Goal: Ask a question: Seek information or help from site administrators or community

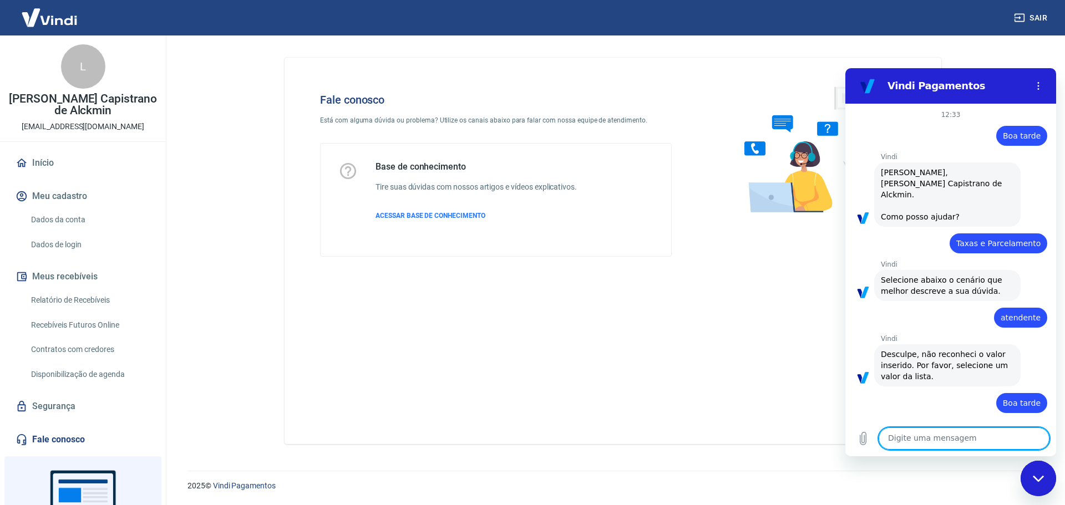
scroll to position [224, 0]
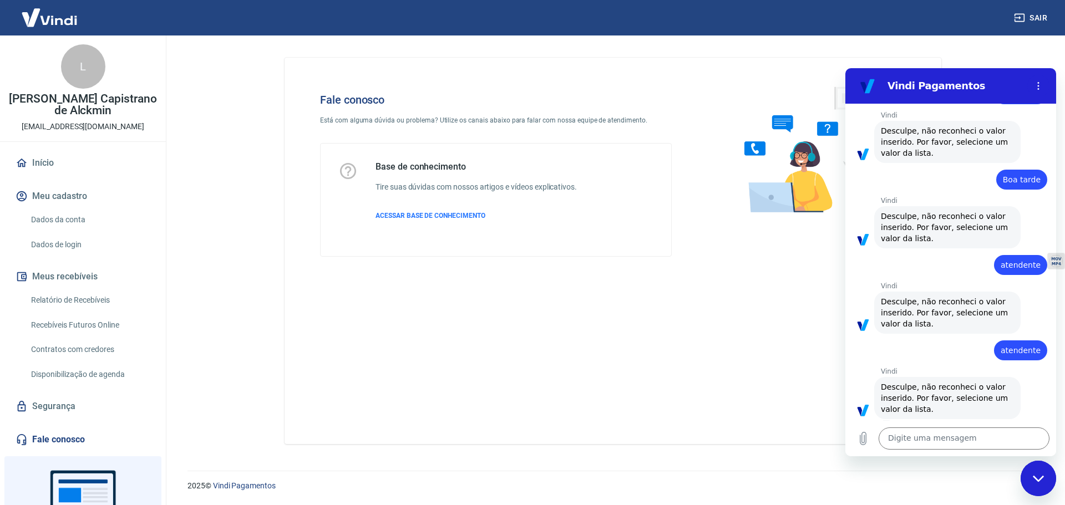
click at [1044, 484] on div "Fechar janela de mensagens" at bounding box center [1038, 478] width 33 height 33
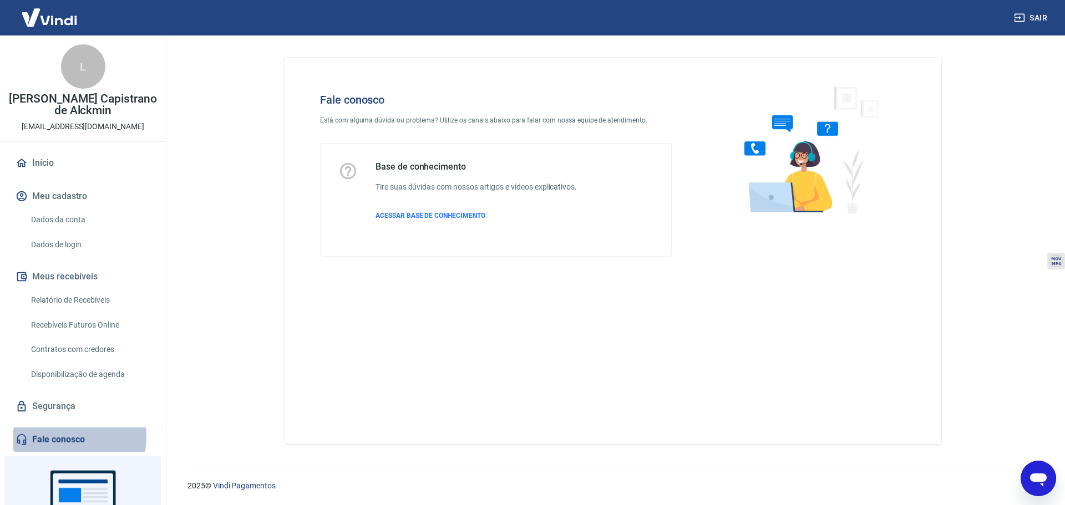
click at [69, 438] on link "Fale conosco" at bounding box center [82, 440] width 139 height 24
click at [804, 180] on img at bounding box center [806, 149] width 169 height 148
click at [518, 121] on p "Está com alguma dúvida ou problema? Utilize os canais abaixo para falar com nos…" at bounding box center [496, 120] width 352 height 10
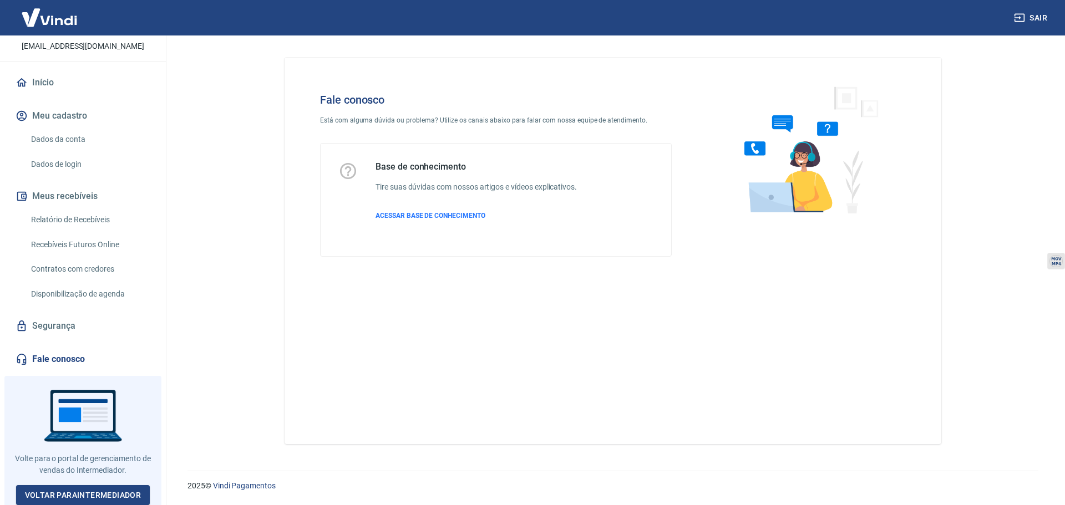
scroll to position [81, 0]
click at [68, 359] on link "Fale conosco" at bounding box center [82, 359] width 139 height 24
click at [46, 356] on link "Fale conosco" at bounding box center [82, 359] width 139 height 24
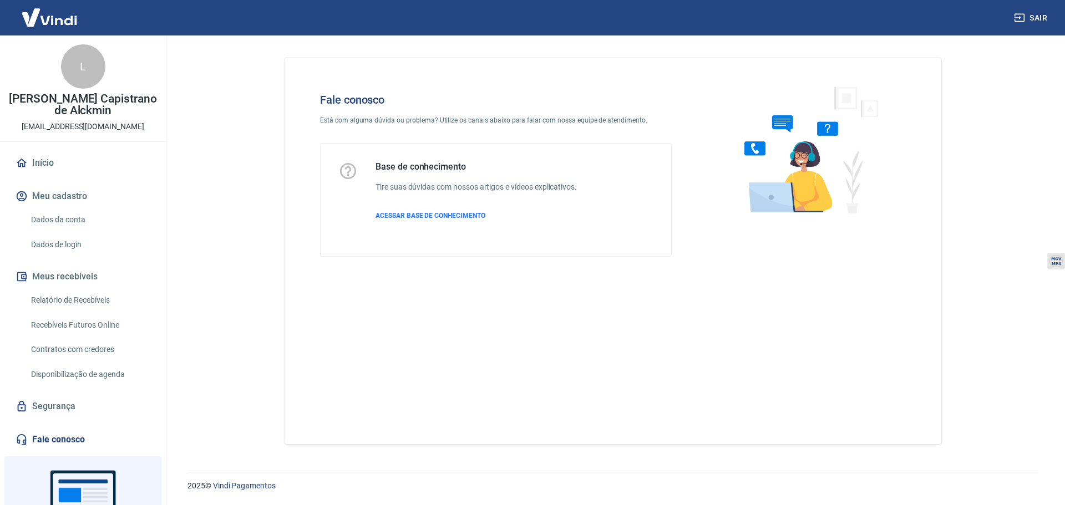
click at [46, 14] on img at bounding box center [49, 18] width 72 height 34
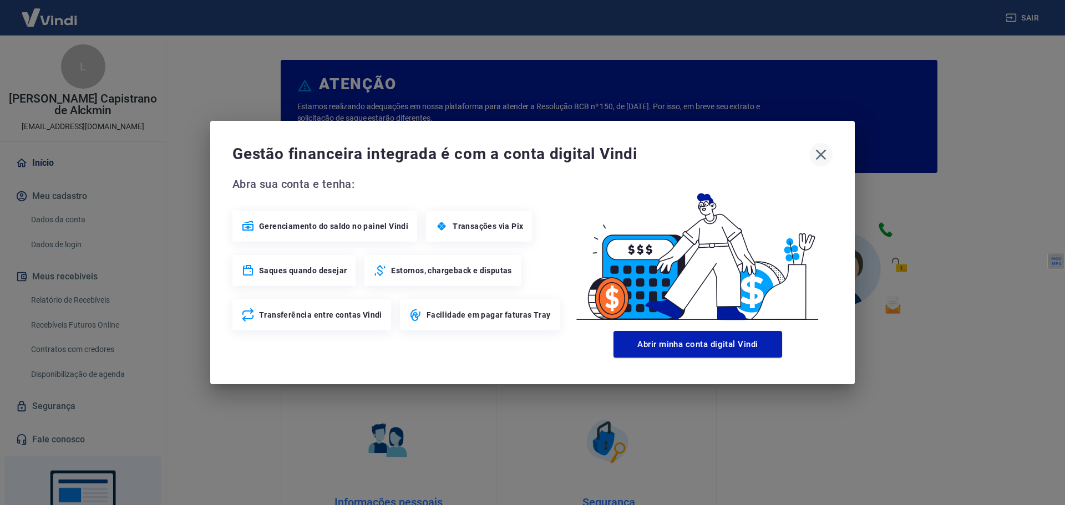
click at [818, 151] on icon "button" at bounding box center [821, 155] width 11 height 11
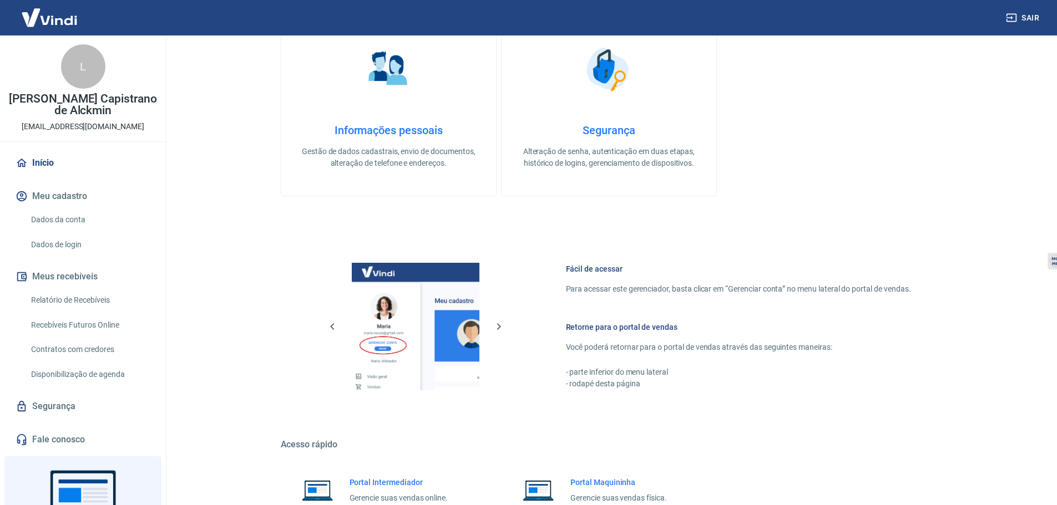
scroll to position [474, 0]
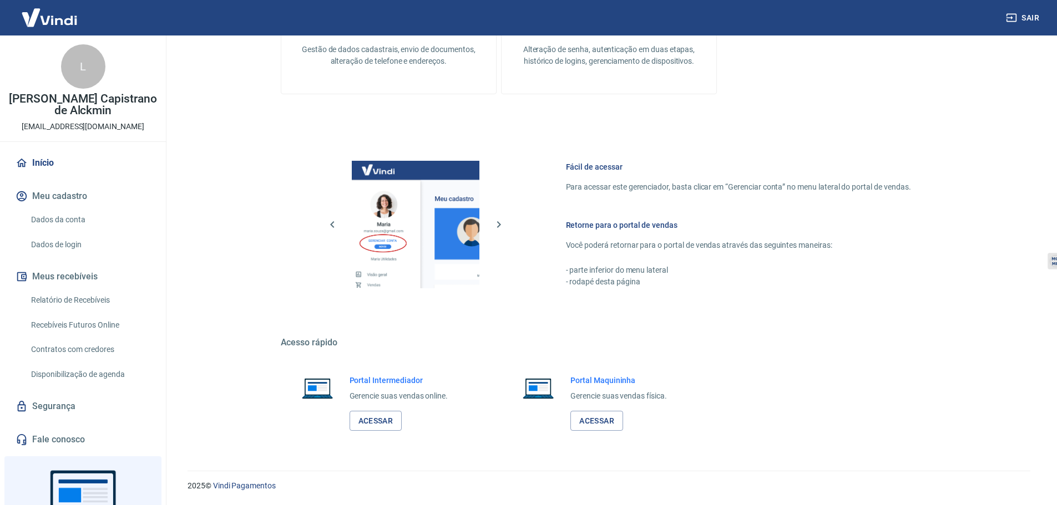
click at [40, 447] on link "Fale conosco" at bounding box center [82, 440] width 139 height 24
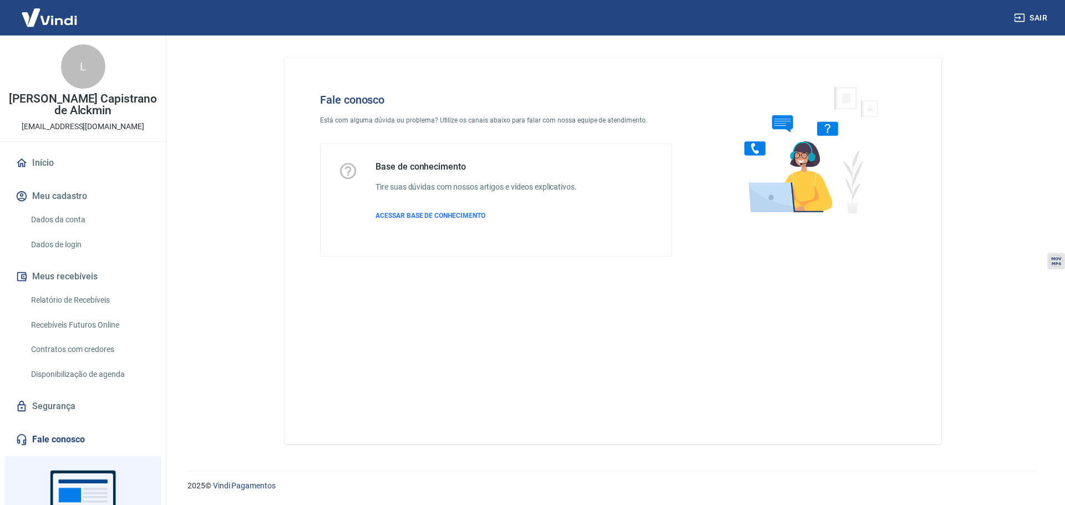
click at [809, 199] on img at bounding box center [806, 149] width 169 height 148
click at [434, 220] on p "ACESSAR BASE DE CONHECIMENTO" at bounding box center [476, 216] width 201 height 10
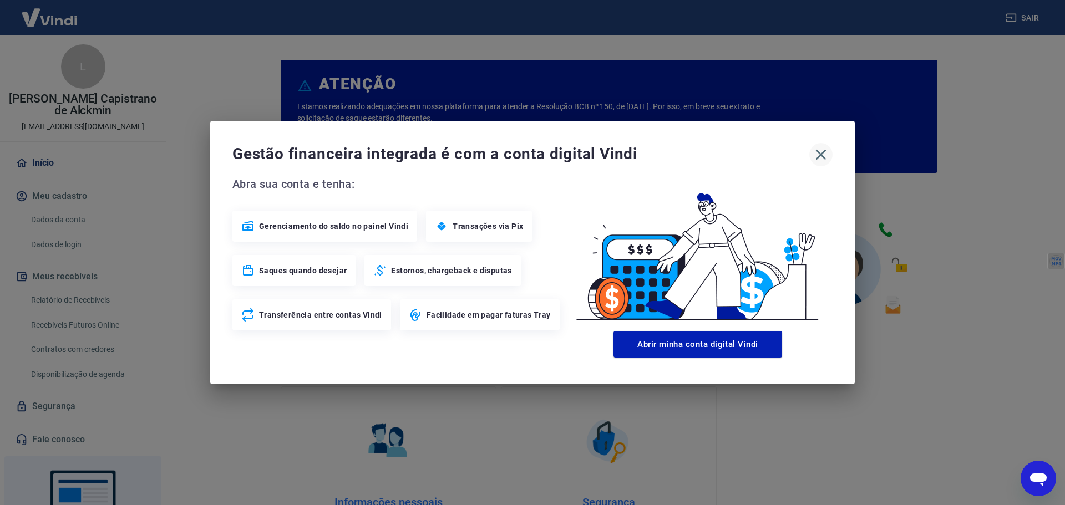
click at [822, 154] on icon "button" at bounding box center [821, 155] width 11 height 11
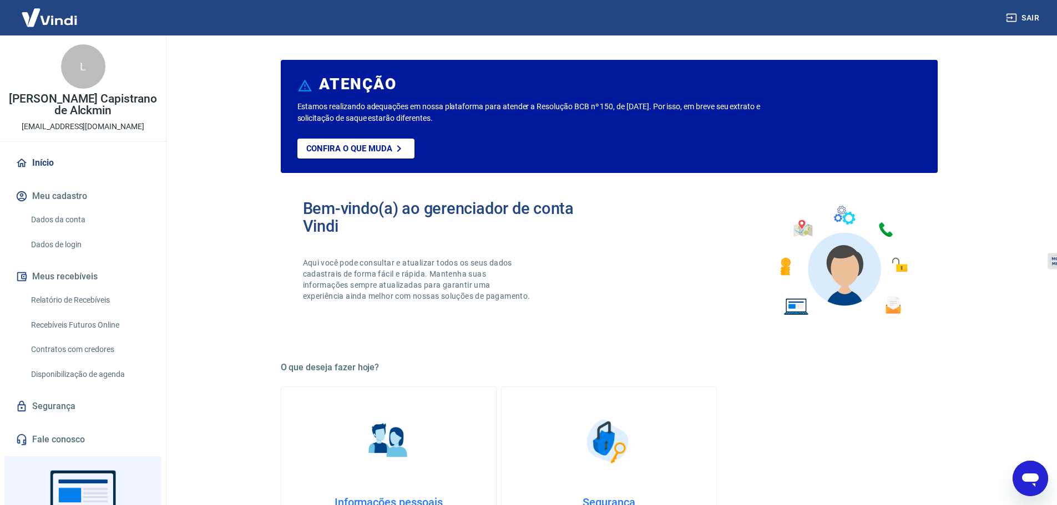
click at [1031, 484] on icon "Abrir janela de mensagens" at bounding box center [1030, 479] width 20 height 20
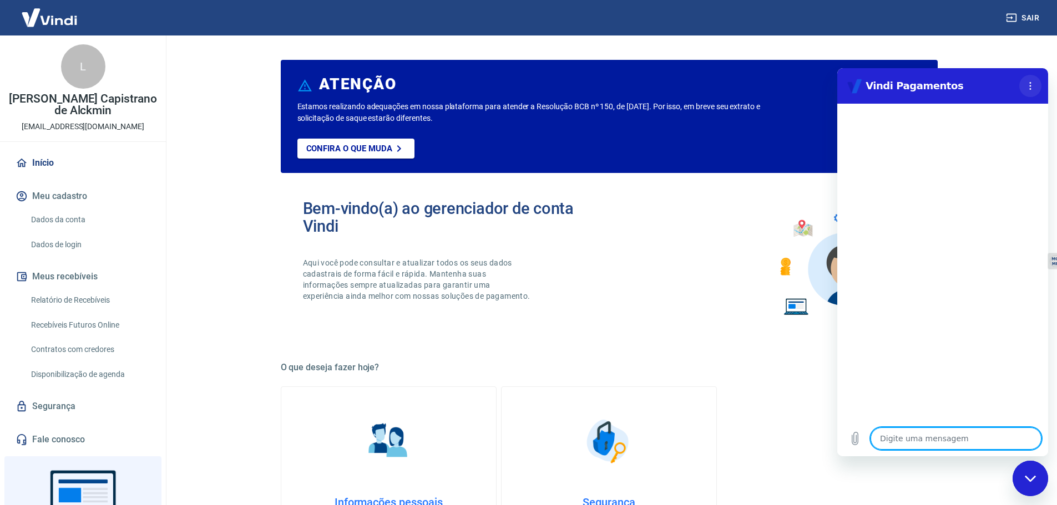
click at [1028, 96] on button "Menu de opções" at bounding box center [1030, 86] width 22 height 22
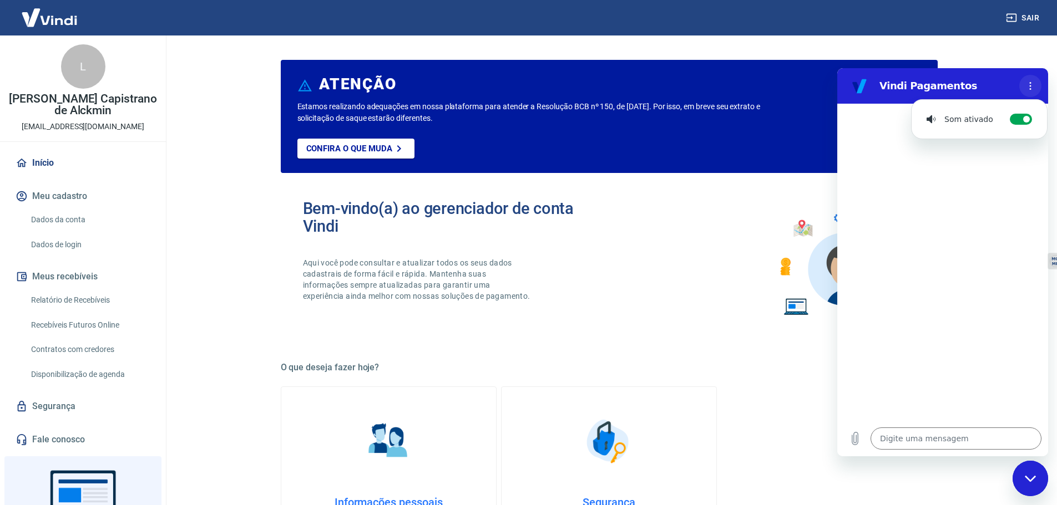
click at [1028, 96] on button "Menu de opções" at bounding box center [1030, 86] width 22 height 22
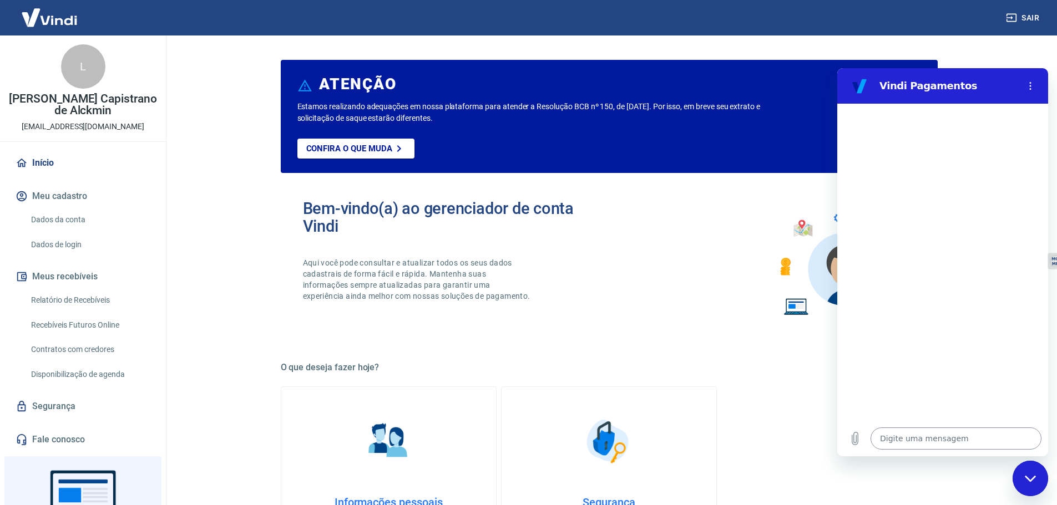
click at [935, 434] on textarea at bounding box center [955, 439] width 171 height 22
type textarea "B"
type textarea "x"
type textarea "Bo"
type textarea "x"
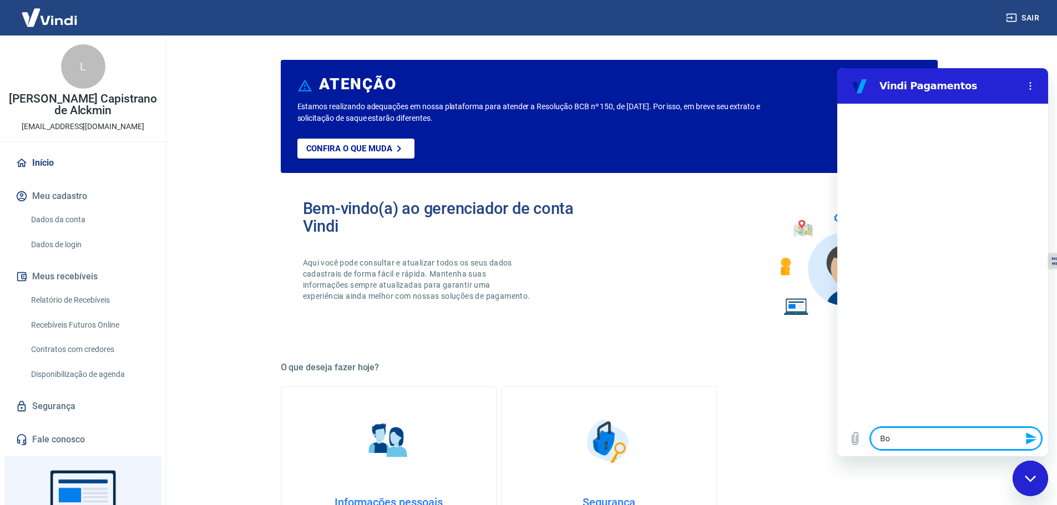
type textarea "Boa"
type textarea "x"
type textarea "Boa"
type textarea "x"
type textarea "Boa t"
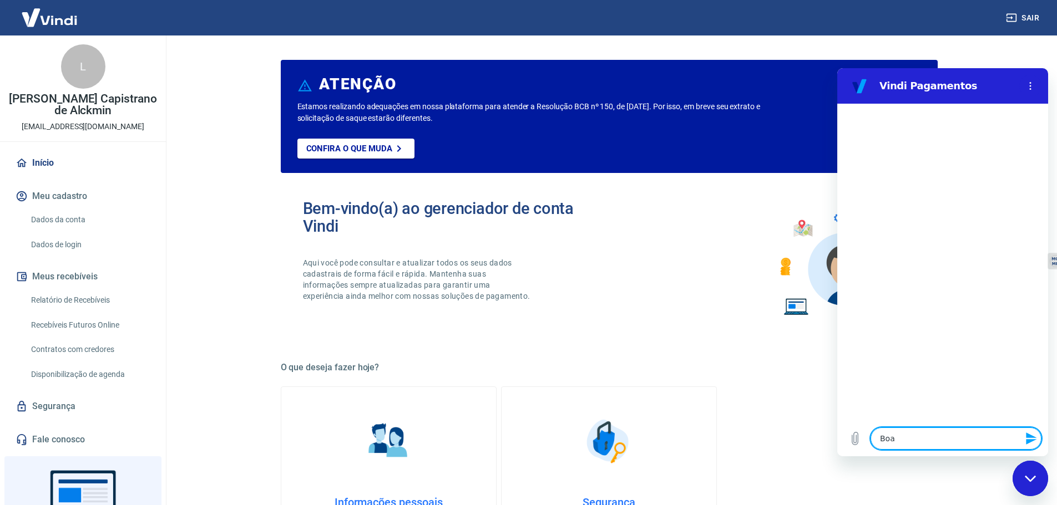
type textarea "x"
type textarea "Boa ta"
type textarea "x"
type textarea "Boa tar"
type textarea "x"
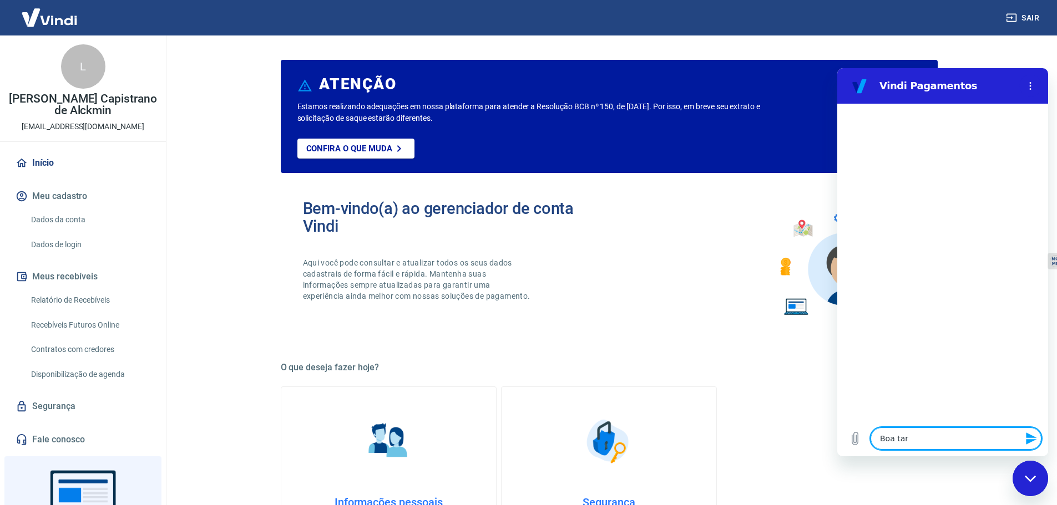
type textarea "Boa tard"
type textarea "x"
type textarea "Boa tarde"
type textarea "x"
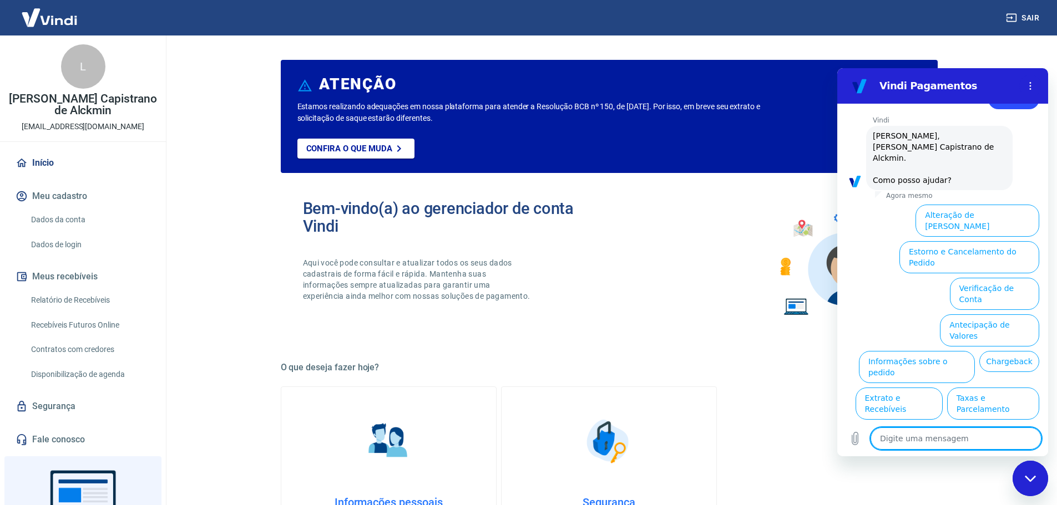
scroll to position [37, 0]
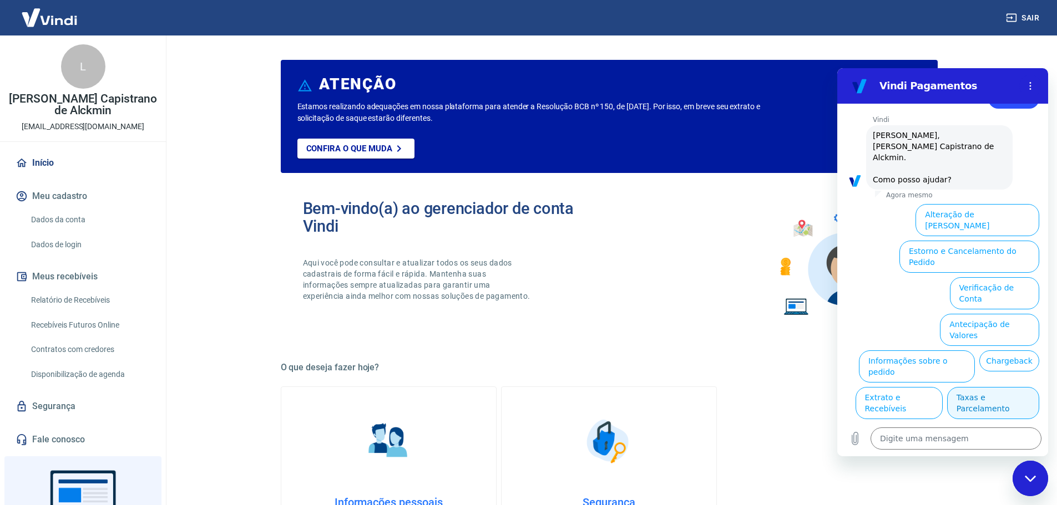
click at [983, 387] on button "Taxas e Parcelamento" at bounding box center [993, 403] width 92 height 32
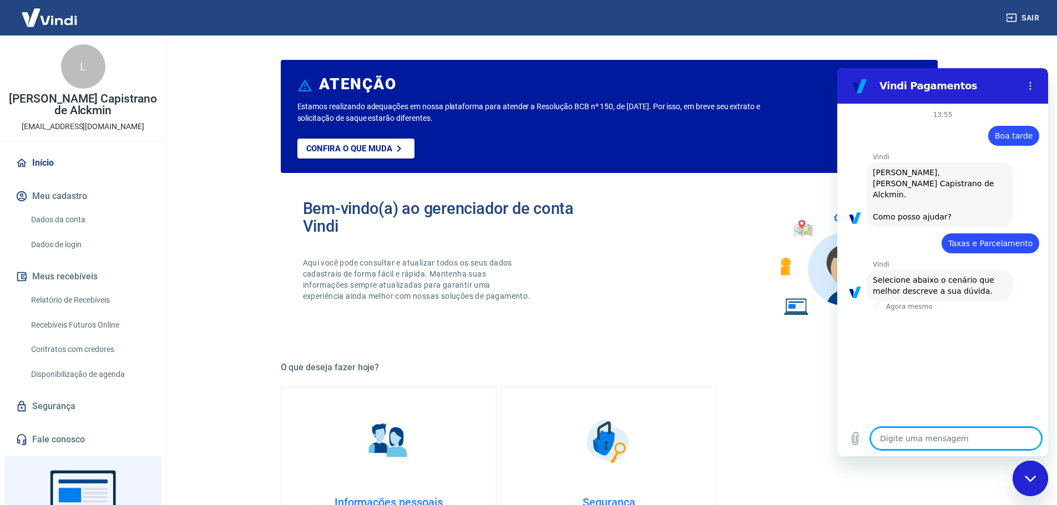
scroll to position [32, 0]
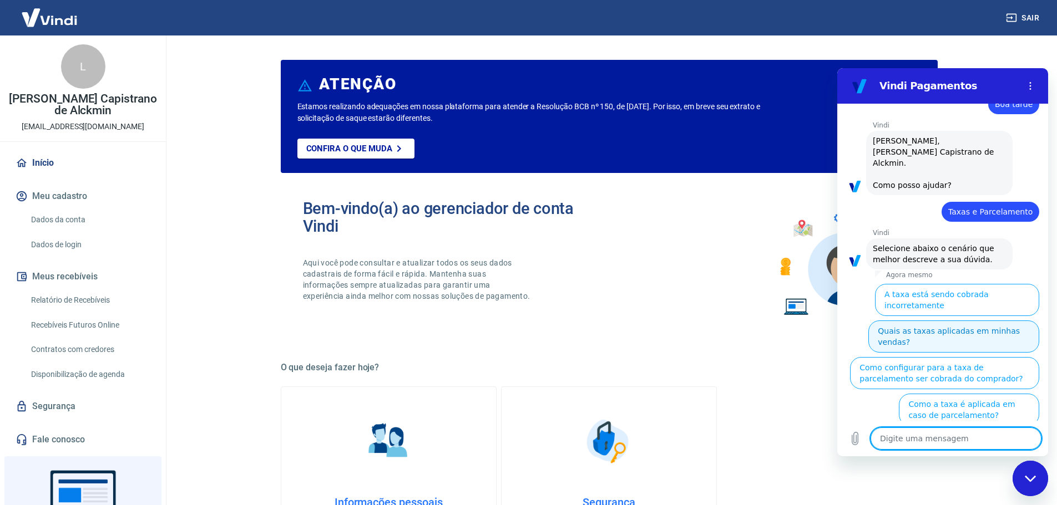
click at [957, 321] on button "Quais as taxas aplicadas em minhas vendas?" at bounding box center [953, 337] width 171 height 32
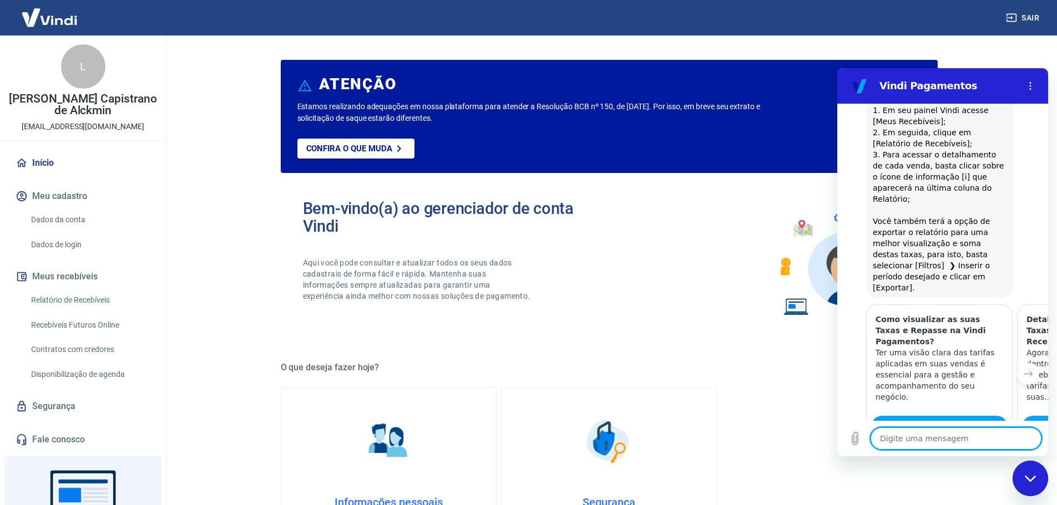
scroll to position [450, 0]
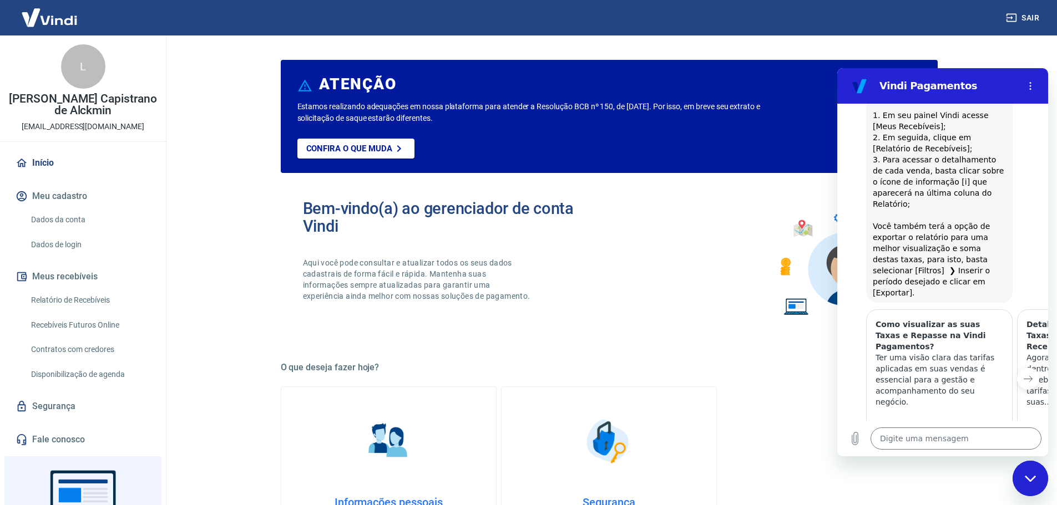
click at [1023, 374] on icon "Próximo item" at bounding box center [1027, 378] width 9 height 9
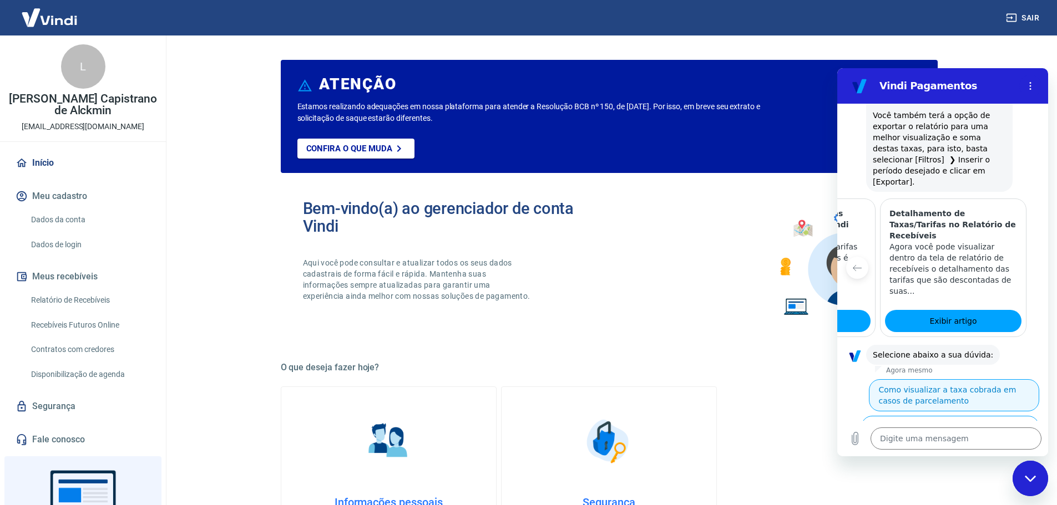
click at [958, 379] on button "Como visualizar a taxa cobrada em casos de parcelamento" at bounding box center [954, 395] width 170 height 32
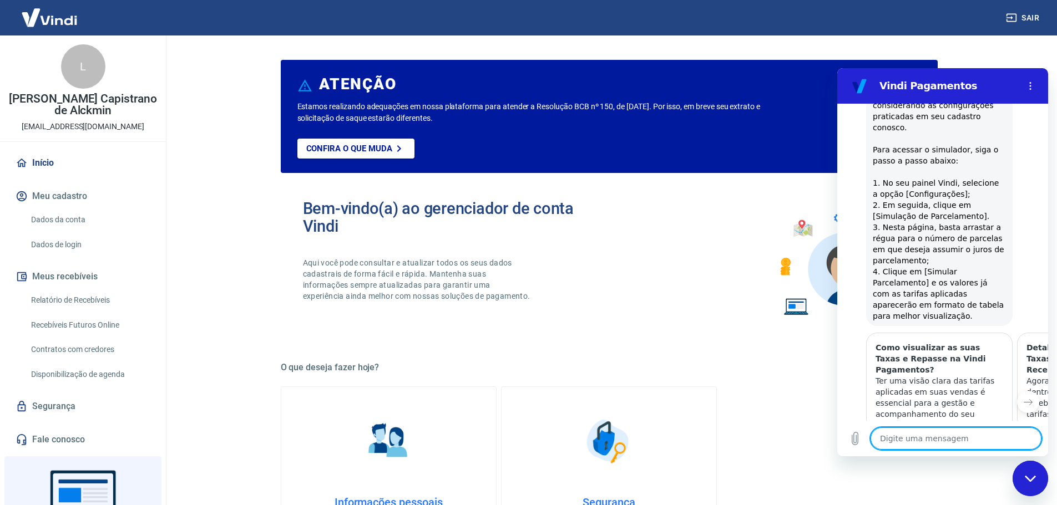
scroll to position [1001, 0]
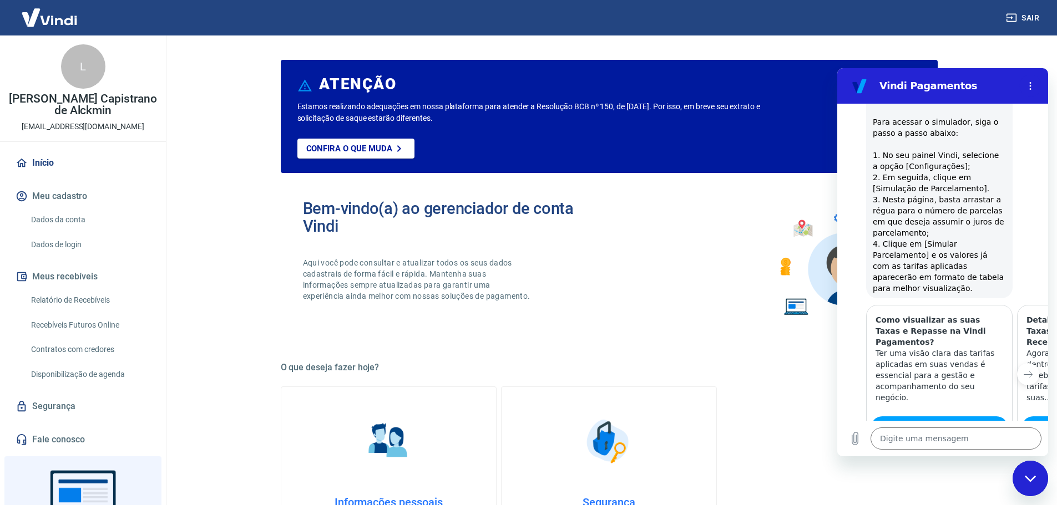
click at [970, 486] on button "Sim" at bounding box center [984, 496] width 32 height 21
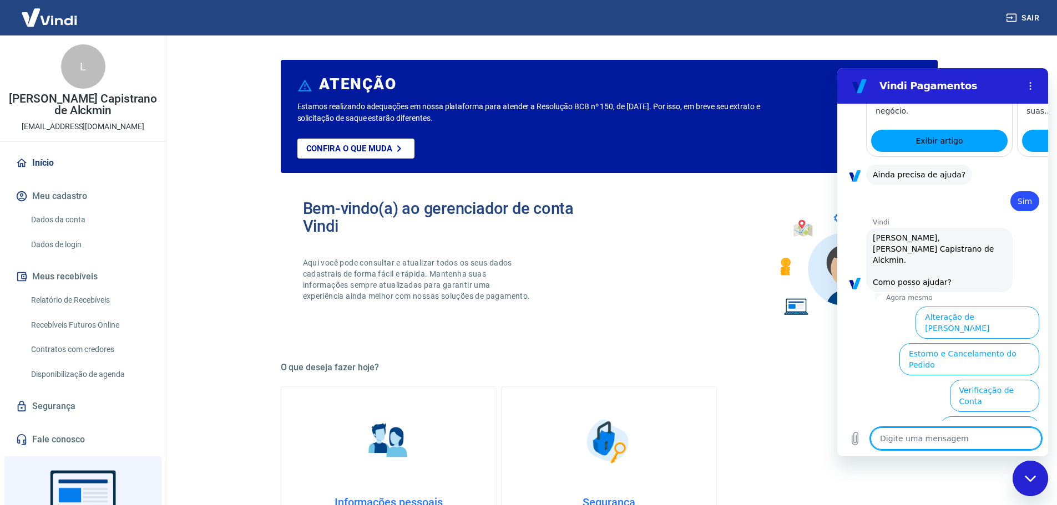
scroll to position [1302, 0]
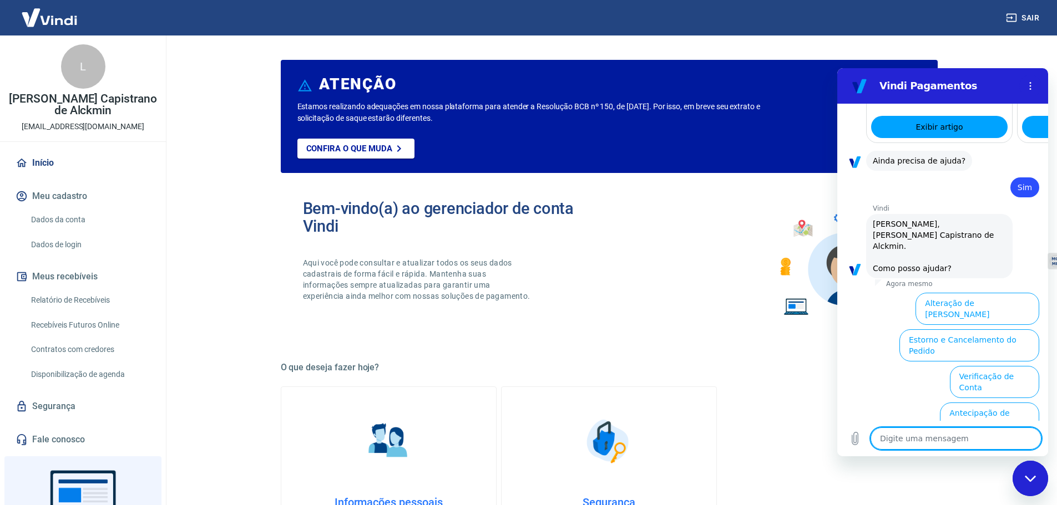
click at [1003, 476] on button "Taxas e Parcelamento" at bounding box center [993, 492] width 92 height 32
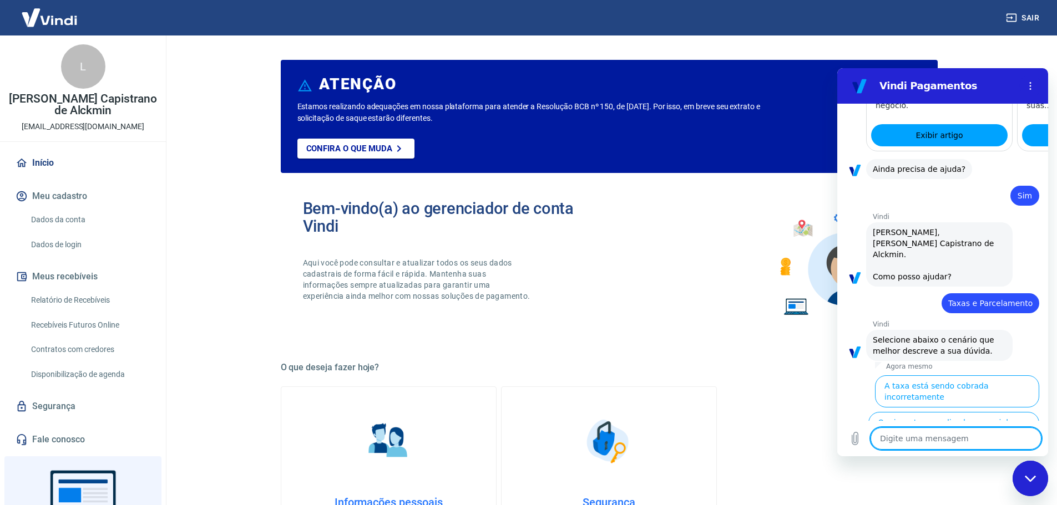
scroll to position [1296, 0]
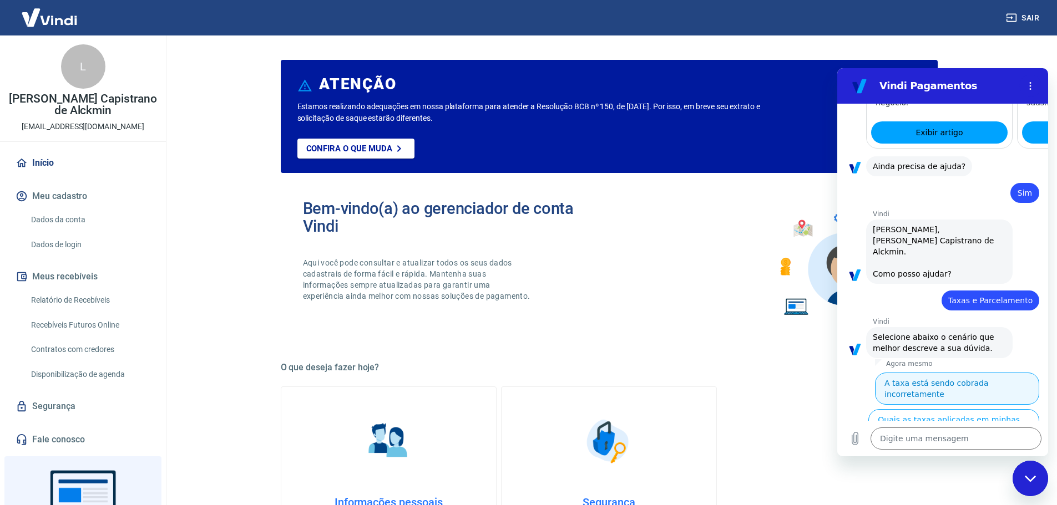
click at [935, 373] on button "A taxa está sendo cobrada incorretamente" at bounding box center [957, 389] width 164 height 32
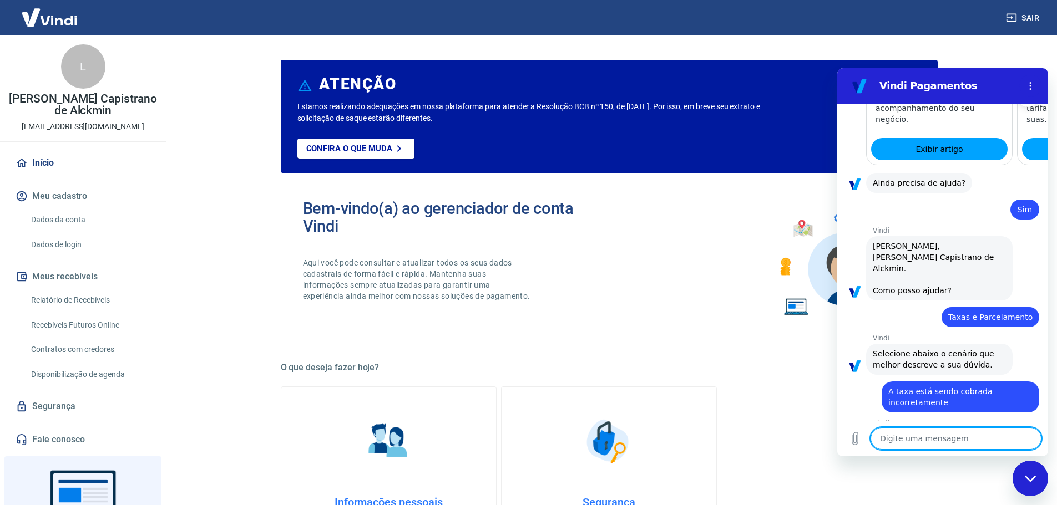
scroll to position [1283, 0]
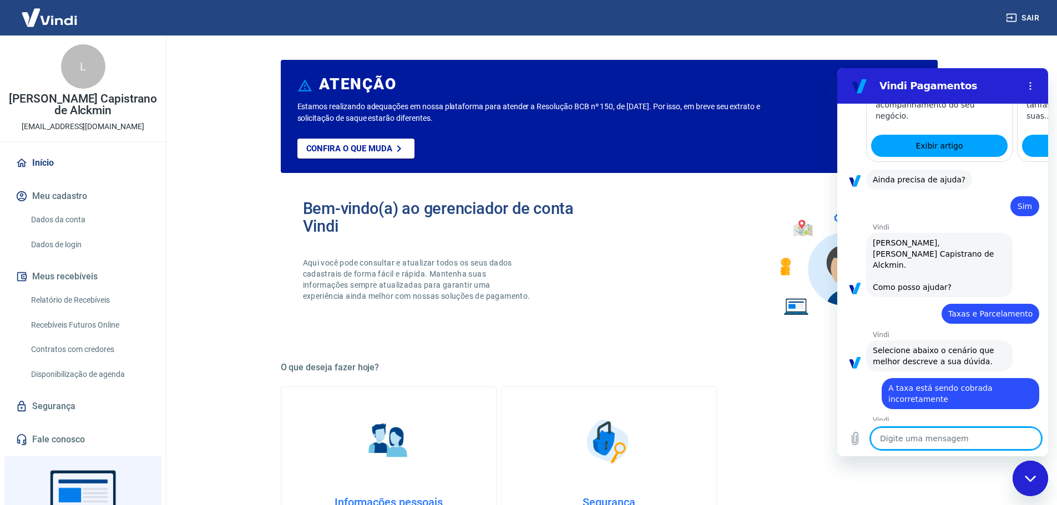
click at [985, 471] on button "Utilizo a plataforma Tray" at bounding box center [987, 487] width 103 height 32
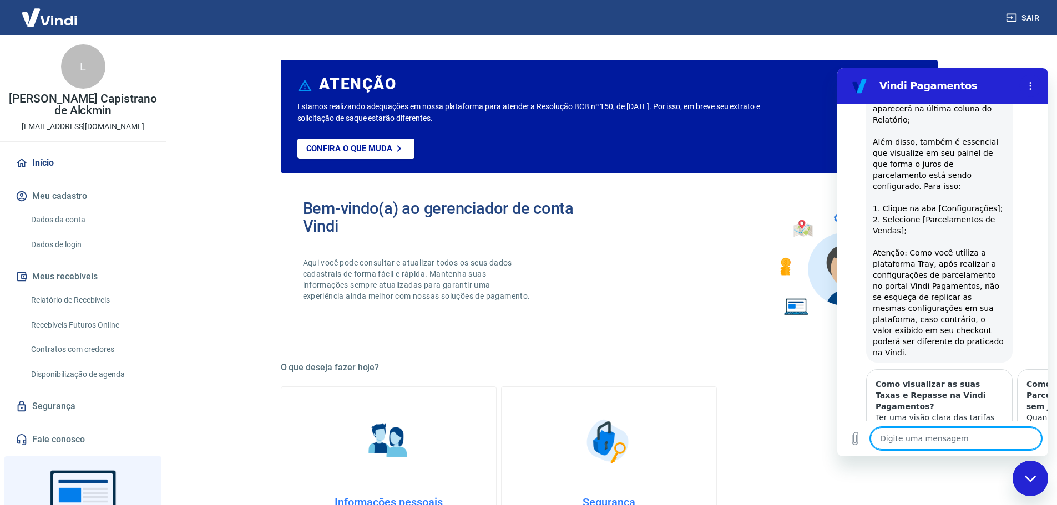
scroll to position [2004, 0]
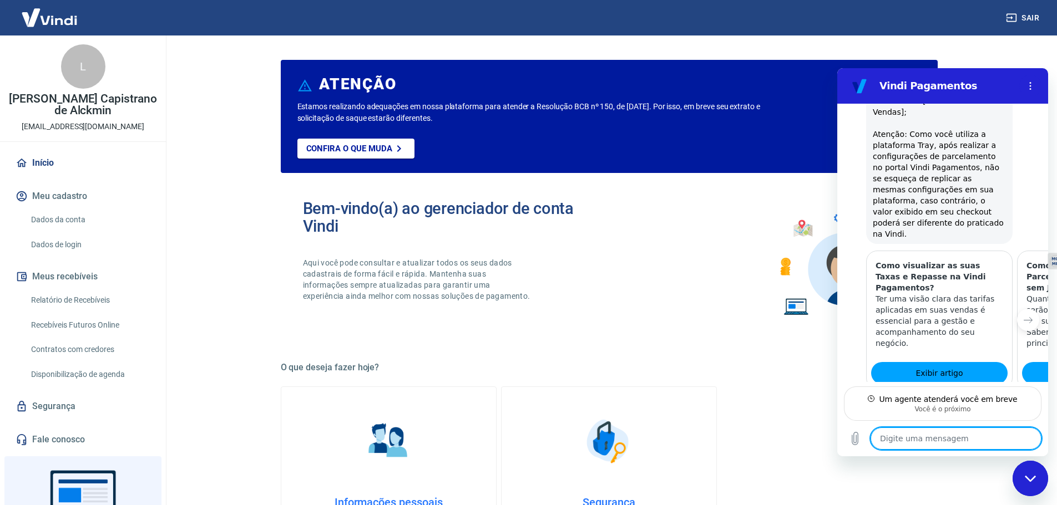
scroll to position [2092, 0]
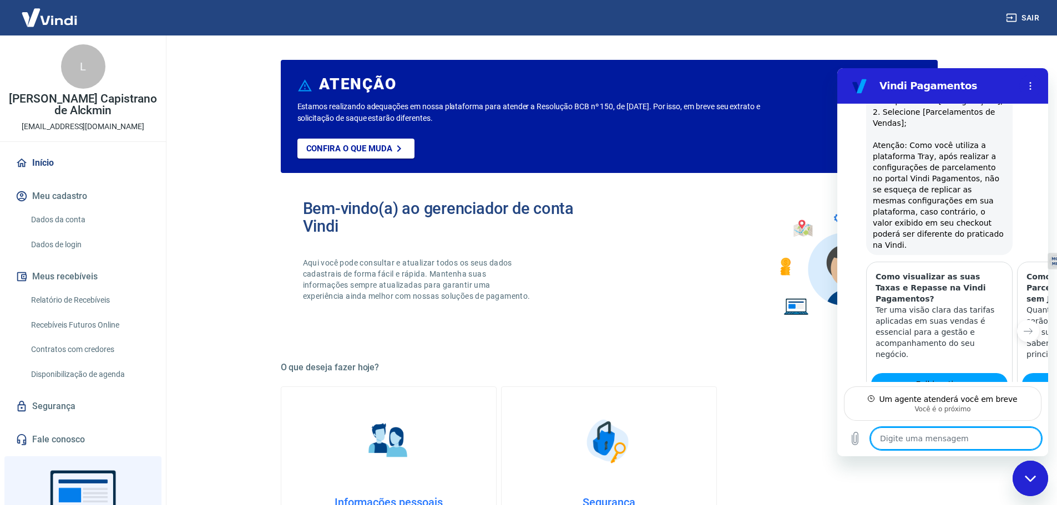
click at [948, 445] on textarea at bounding box center [955, 439] width 171 height 22
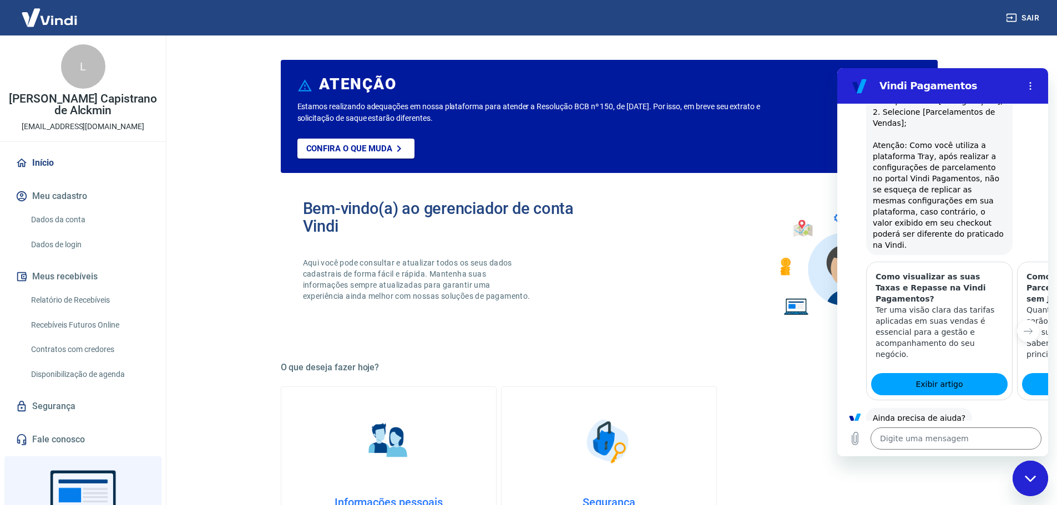
type textarea "x"
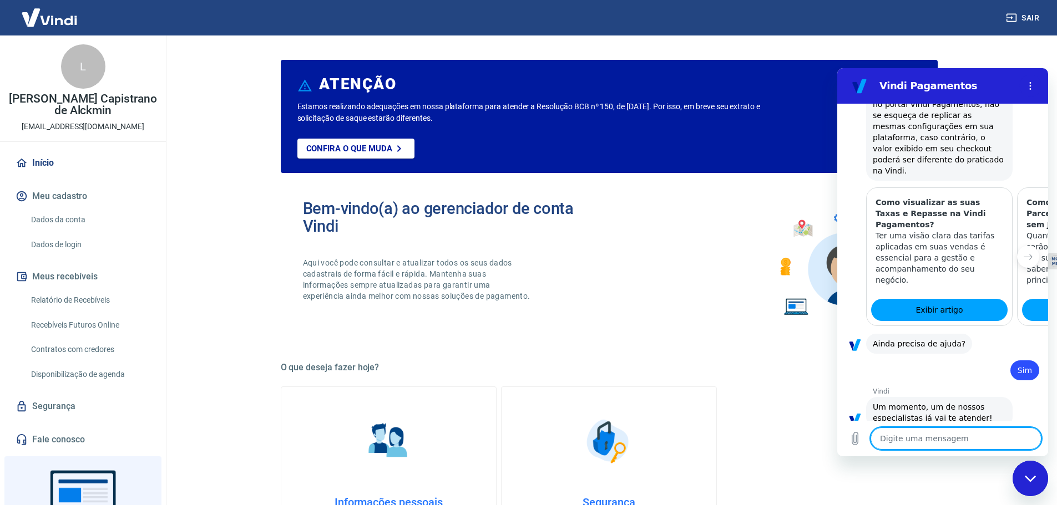
click at [927, 443] on textarea at bounding box center [955, 439] width 171 height 22
type textarea "B"
type textarea "x"
type textarea "Bo"
type textarea "x"
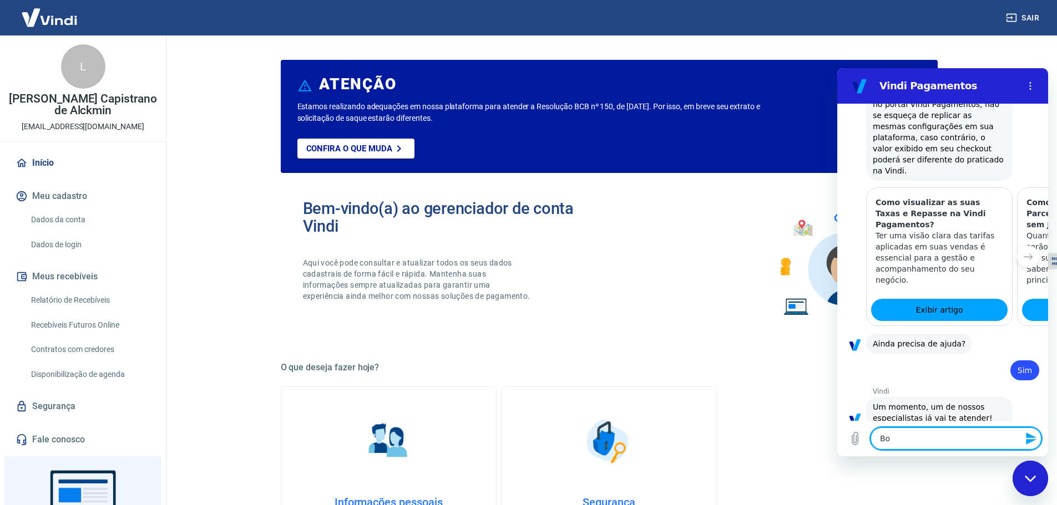
type textarea "Boa"
type textarea "x"
type textarea "Boa"
type textarea "x"
type textarea "Boa t"
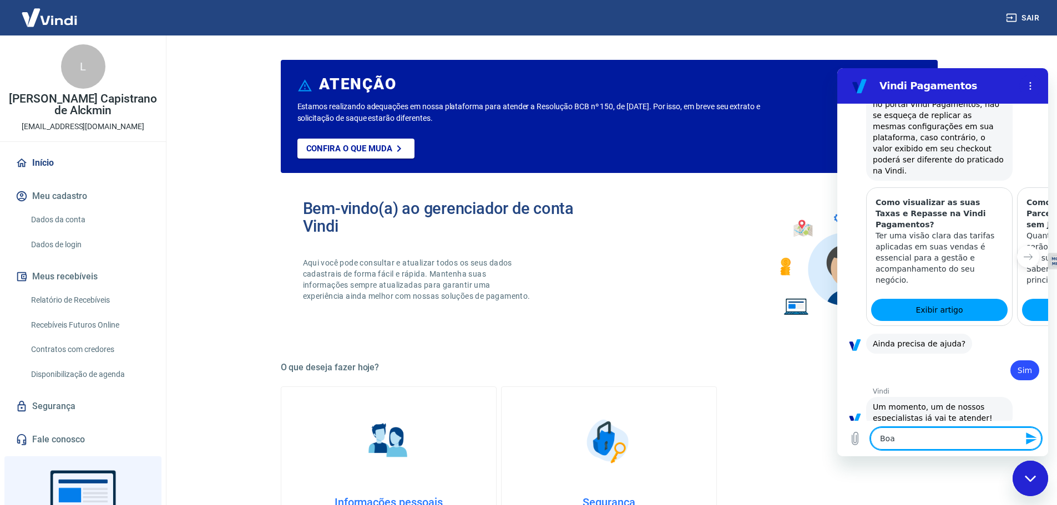
type textarea "x"
type textarea "Boa ta"
type textarea "x"
type textarea "Boa tar"
type textarea "x"
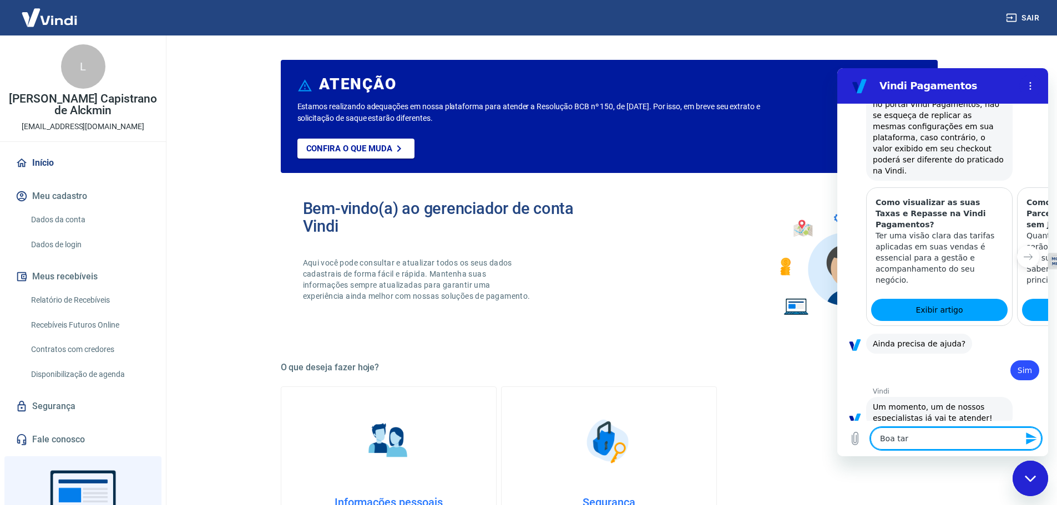
type textarea "Boa tard"
type textarea "x"
type textarea "Boa tarde"
type textarea "x"
type textarea "Boa tarde"
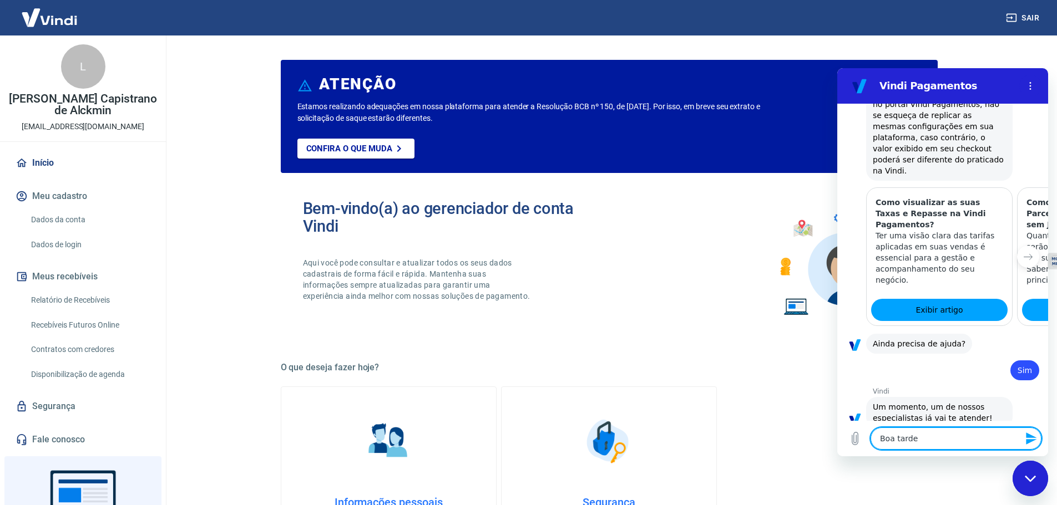
type textarea "x"
type textarea "Boa tarde S"
type textarea "x"
type textarea "Boa tarde Si"
type textarea "x"
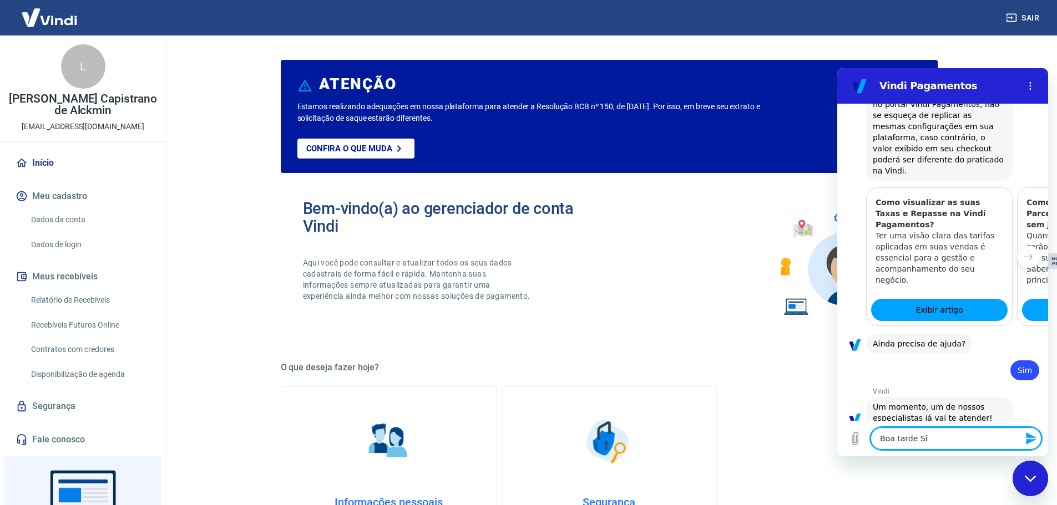
type textarea "Boa tarde Sil"
type textarea "x"
type textarea "Boa tarde Silv"
type textarea "x"
type textarea "Boa tarde Silva"
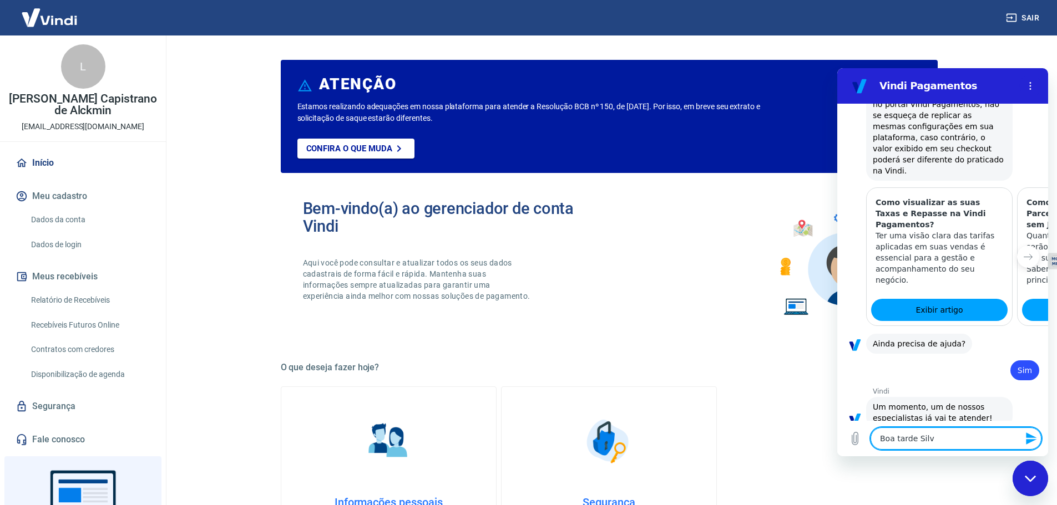
type textarea "x"
type textarea "Boa tarde Silvan"
type textarea "x"
type textarea "Boa tarde Silvana"
type textarea "x"
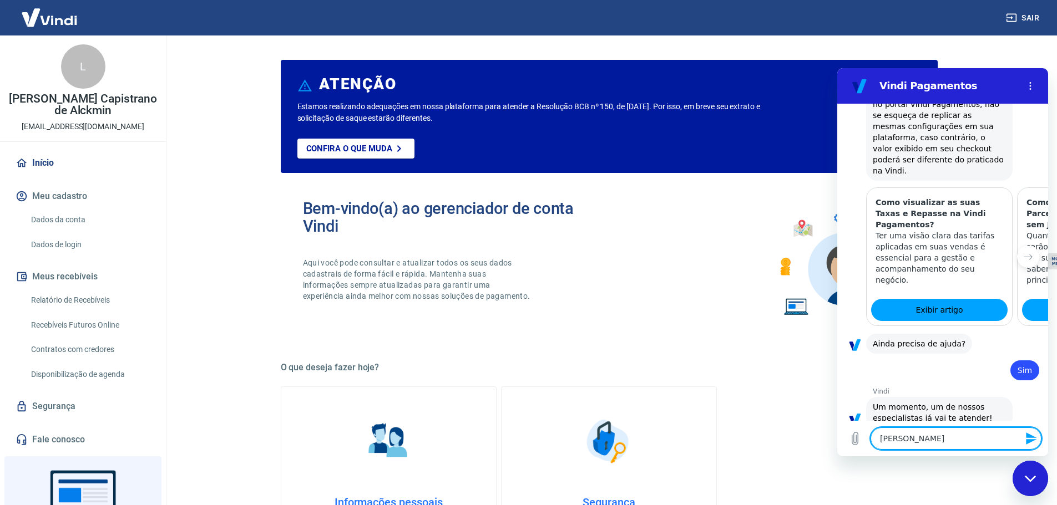
type textarea "Boa tarde Silvanam"
type textarea "x"
type textarea "Boa tarde Silvanam,"
type textarea "x"
type textarea "Boa tarde Silvanam,"
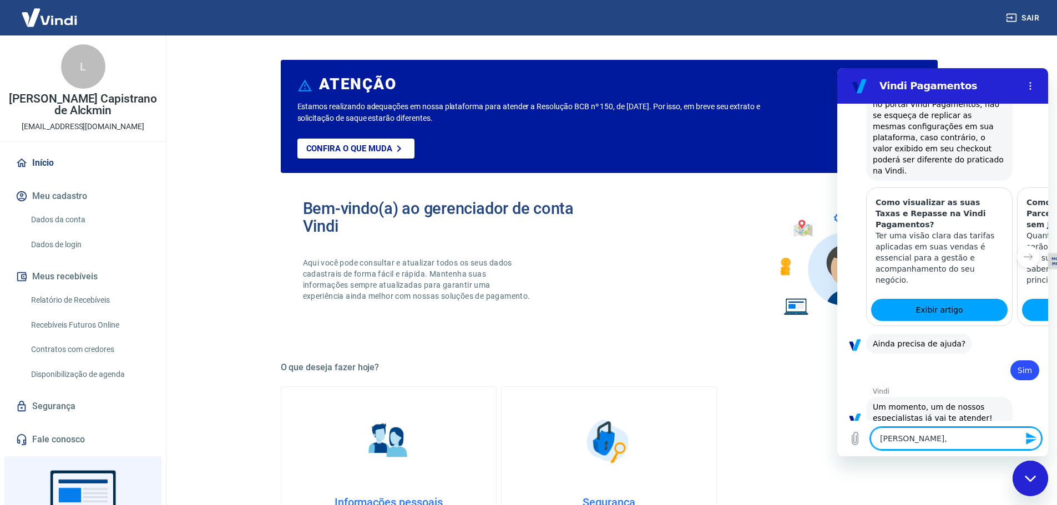
type textarea "x"
type textarea "Boa tarde Silvanam,"
type textarea "x"
type textarea "Boa tarde Silvanam"
type textarea "x"
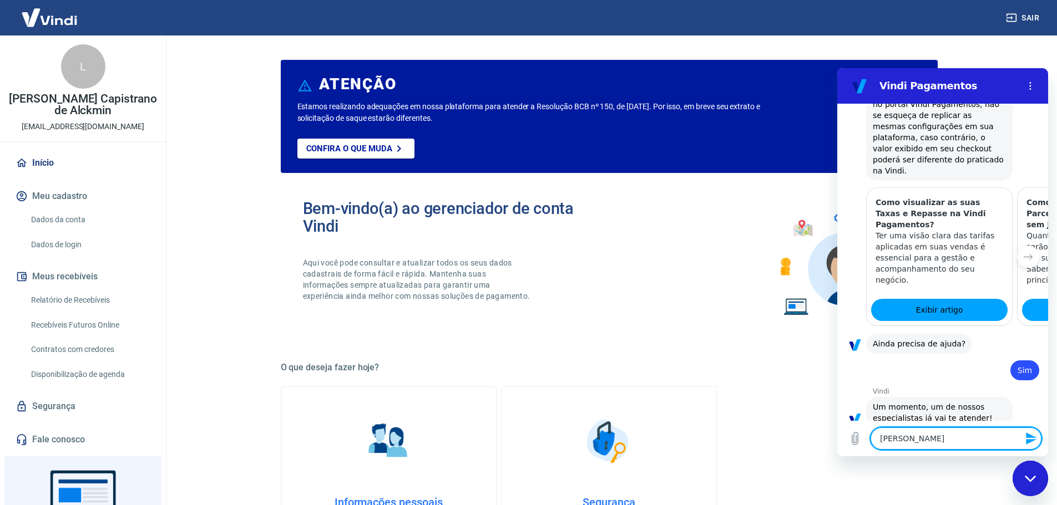
type textarea "Boa tarde Silvana"
type textarea "x"
type textarea "Boa tarde Silvana,"
type textarea "x"
type textarea "Boa tarde Silvana,"
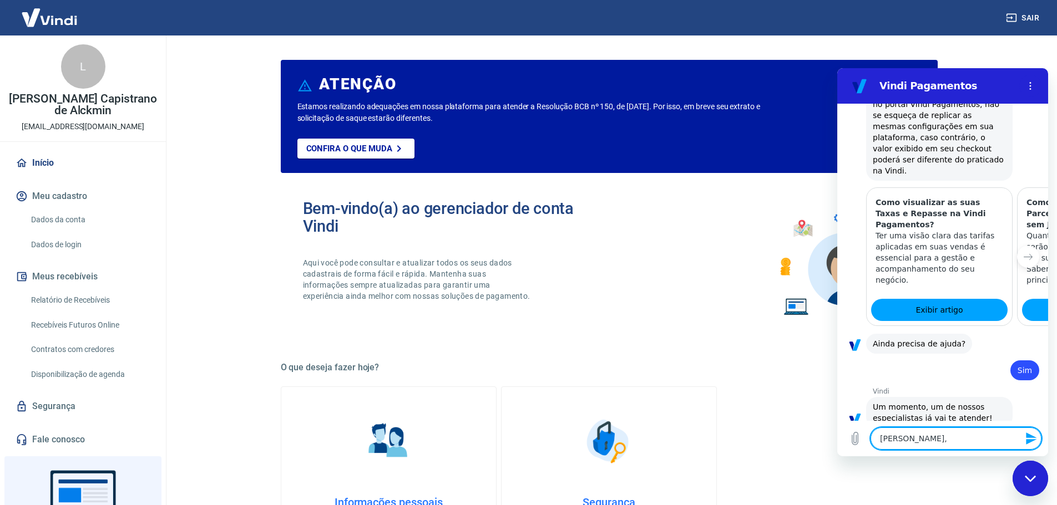
type textarea "x"
type textarea "Boa tarde Silvana, t"
type textarea "x"
type textarea "Boa tarde Silvana, tu"
type textarea "x"
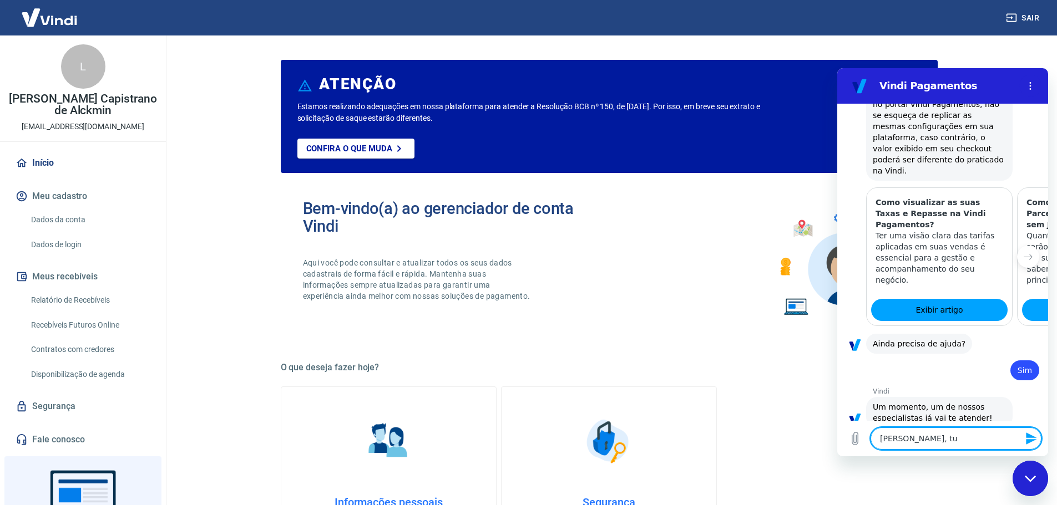
type textarea "Boa tarde Silvana, tuf"
type textarea "x"
type textarea "Boa tarde Silvana, tu"
type textarea "x"
type textarea "Boa tarde Silvana, tud"
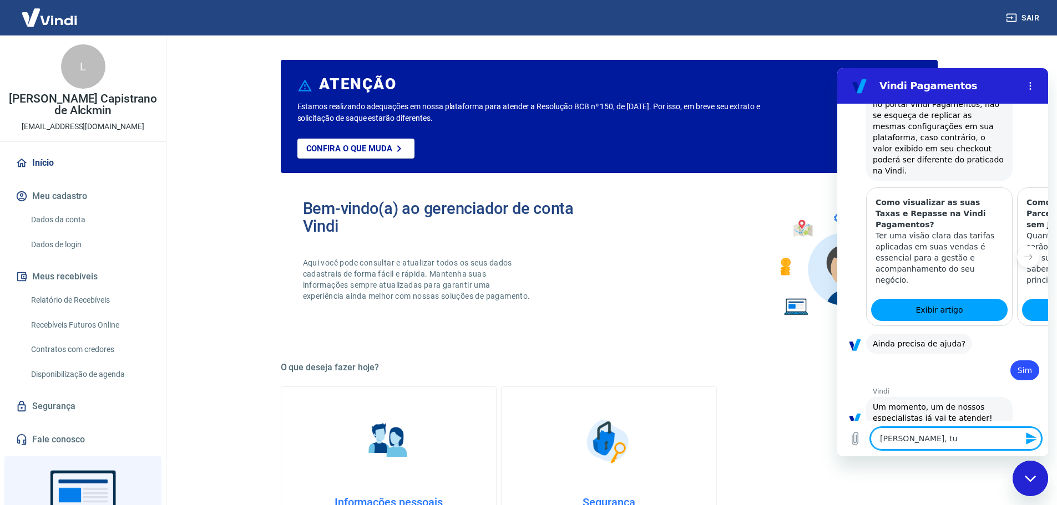
type textarea "x"
type textarea "Boa tarde Silvana, tudo"
type textarea "x"
type textarea "Boa tarde Silvana, tudo"
type textarea "x"
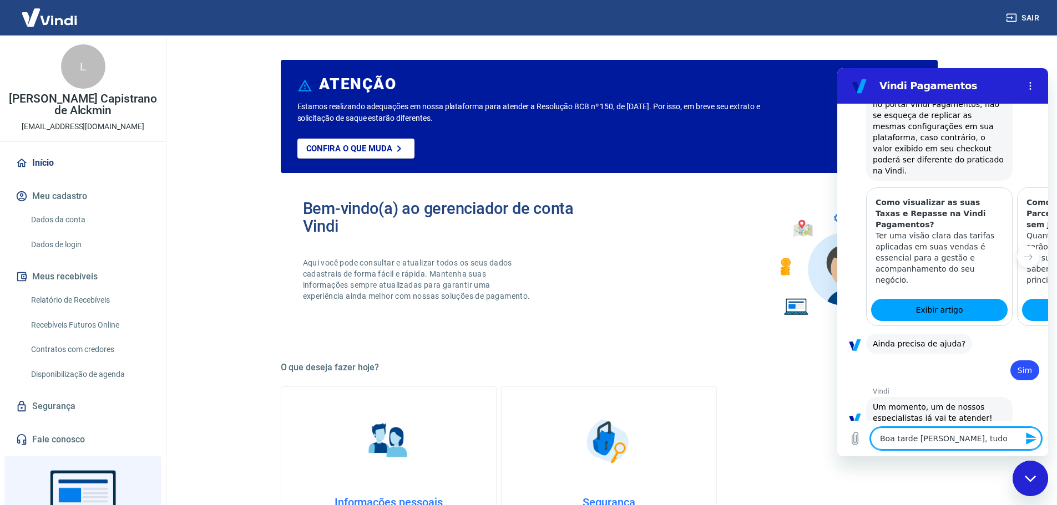
type textarea "Boa tarde Silvana, tudo e"
type textarea "x"
type textarea "Boa tarde Silvana, tudo e"
type textarea "x"
type textarea "Boa tarde Silvana, tudo e v"
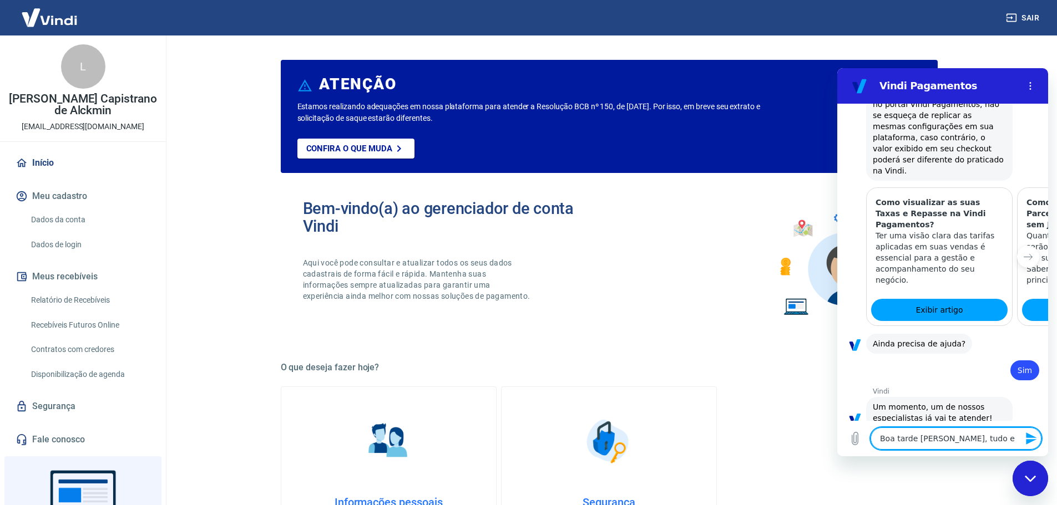
type textarea "x"
type textarea "Boa tarde Silvana, tudo e vo"
type textarea "x"
type textarea "Boa tarde Silvana, tudo e voc"
type textarea "x"
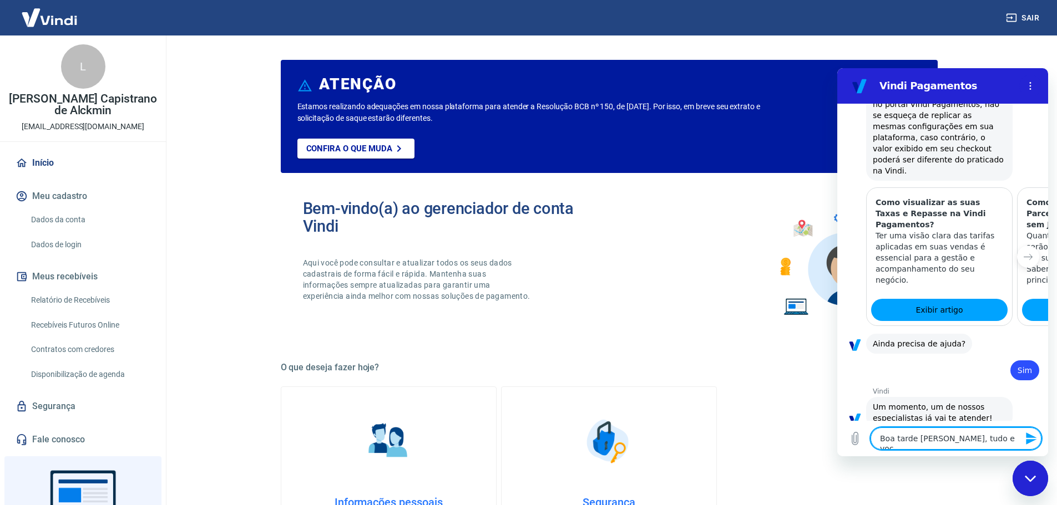
type textarea "Boa tarde Silvana, tudo e você"
type textarea "x"
type textarea "Boa tarde Silvana, tudo e você?"
type textarea "x"
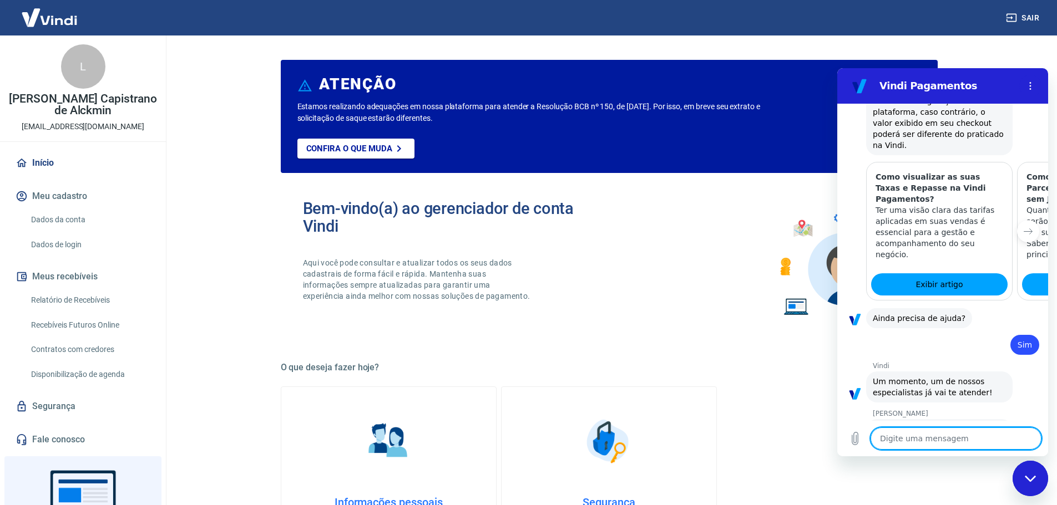
type textarea "x"
type textarea "N"
type textarea "x"
type textarea "Na"
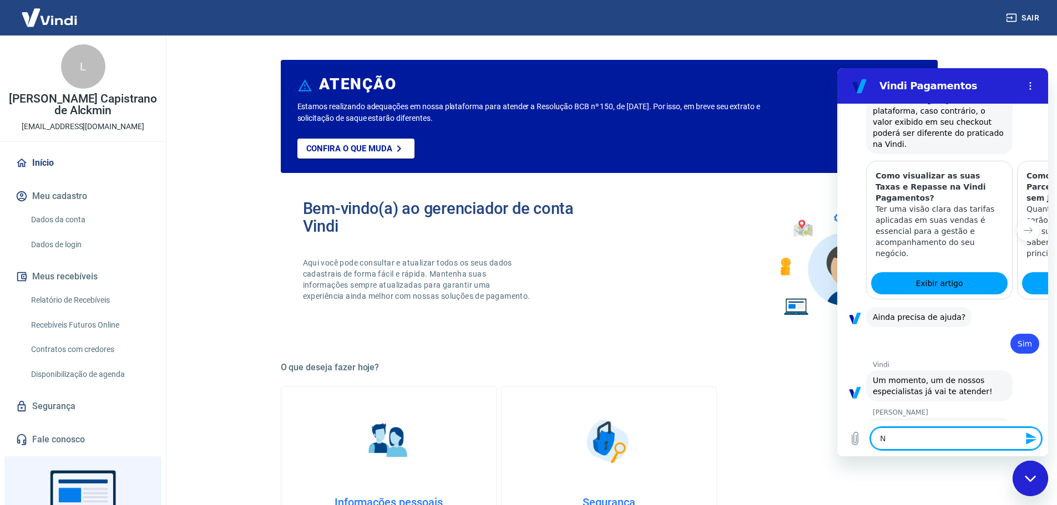
type textarea "x"
type textarea "Na"
type textarea "x"
type textarea "Na s"
type textarea "x"
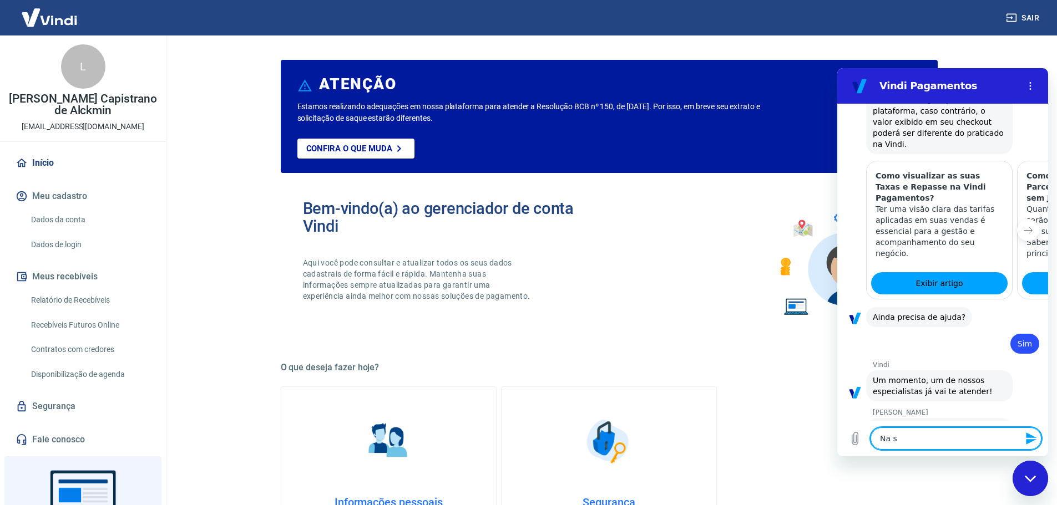
type textarea "Na se"
type textarea "x"
type textarea "Na sem"
type textarea "x"
type textarea "Na sema"
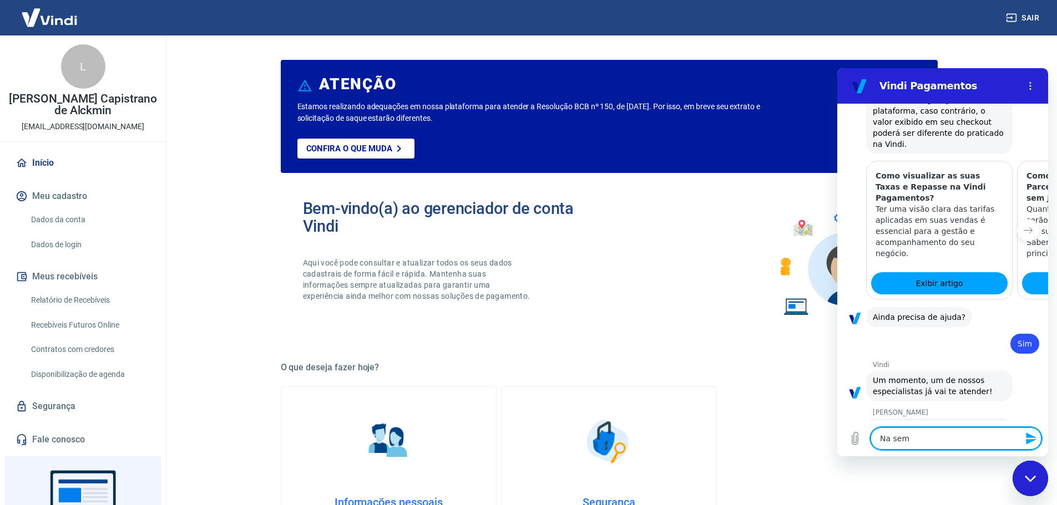
type textarea "x"
type textarea "Na seman"
type textarea "x"
type textarea "Na seman"
type textarea "x"
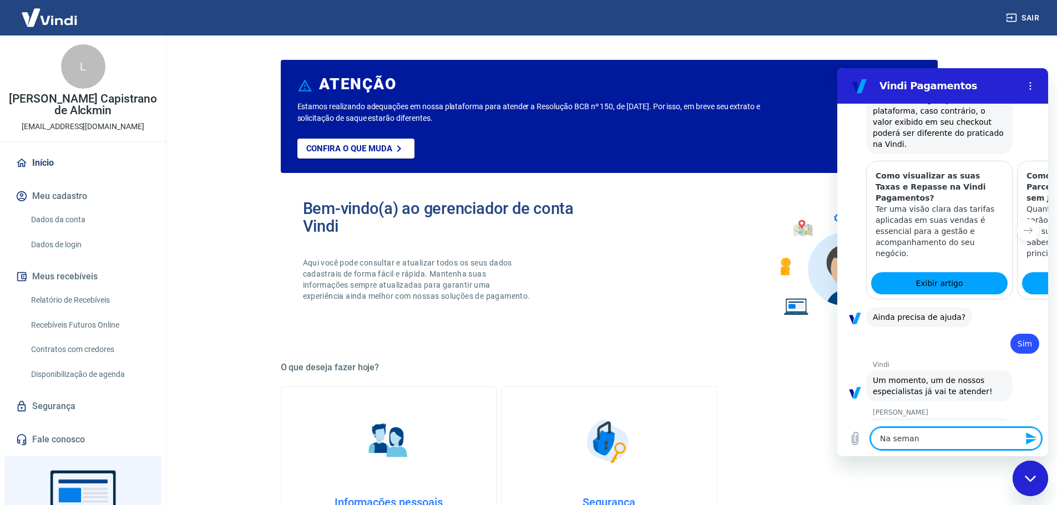
type textarea "Na seman"
type textarea "x"
type textarea "Na semana"
type textarea "x"
type textarea "Na semana"
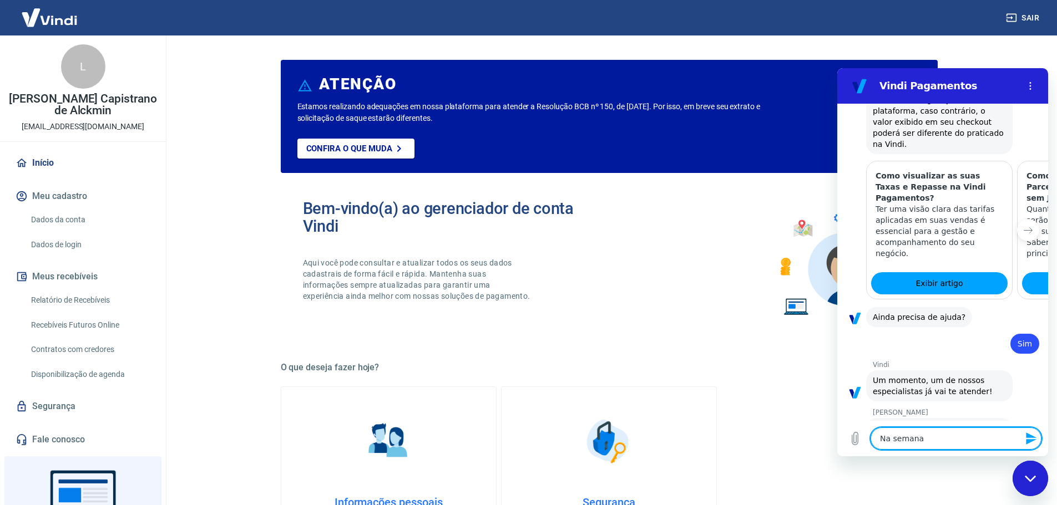
type textarea "x"
type textarea "Na semana p"
type textarea "x"
type textarea "Na semana pa"
type textarea "x"
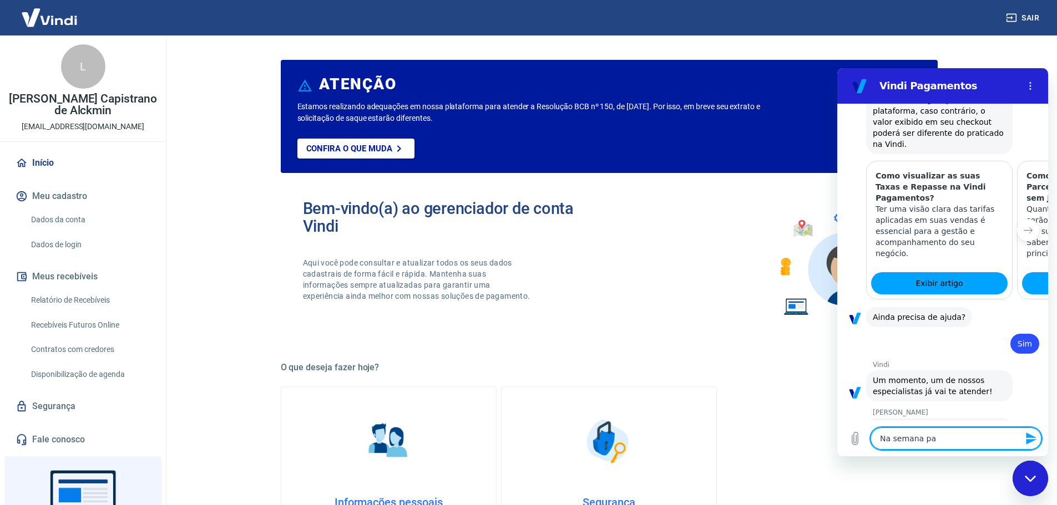
type textarea "Na semana pas"
type textarea "x"
type textarea "Na semana pass"
type textarea "x"
type textarea "Na semana passa"
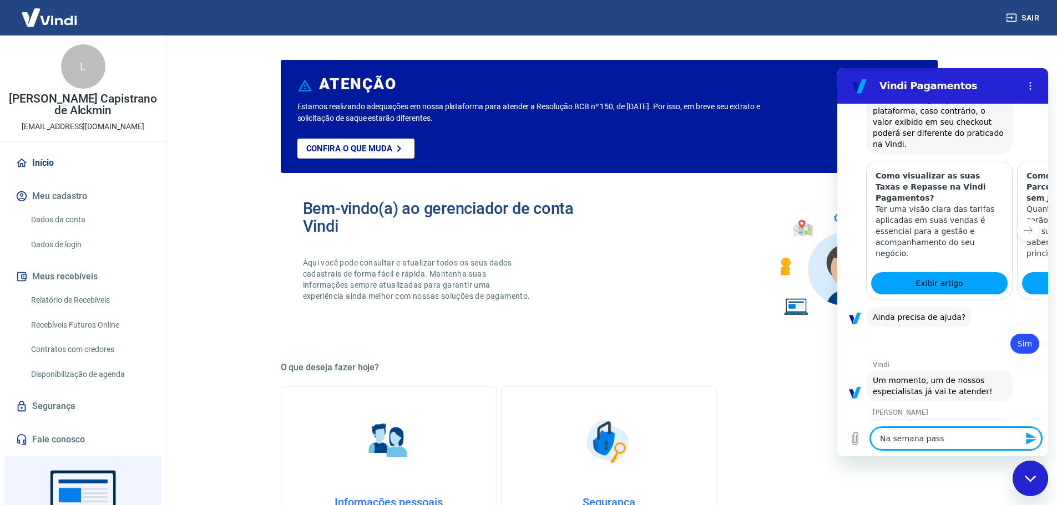
type textarea "x"
type textarea "Na semana passad"
type textarea "x"
type textarea "Na semana passada"
type textarea "x"
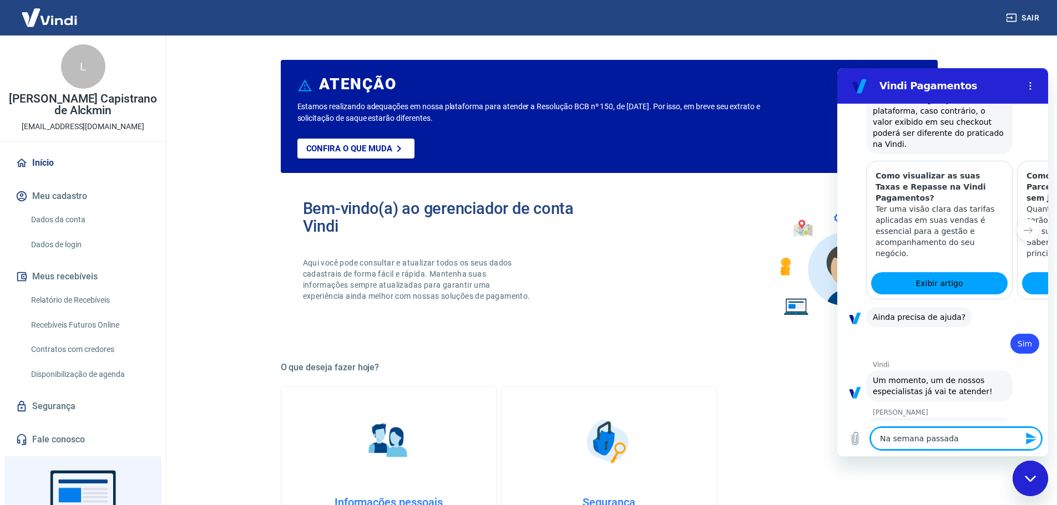
type textarea "Na semana passada"
type textarea "x"
type textarea "Na semana passada f"
type textarea "x"
type textarea "Na semana passada fa"
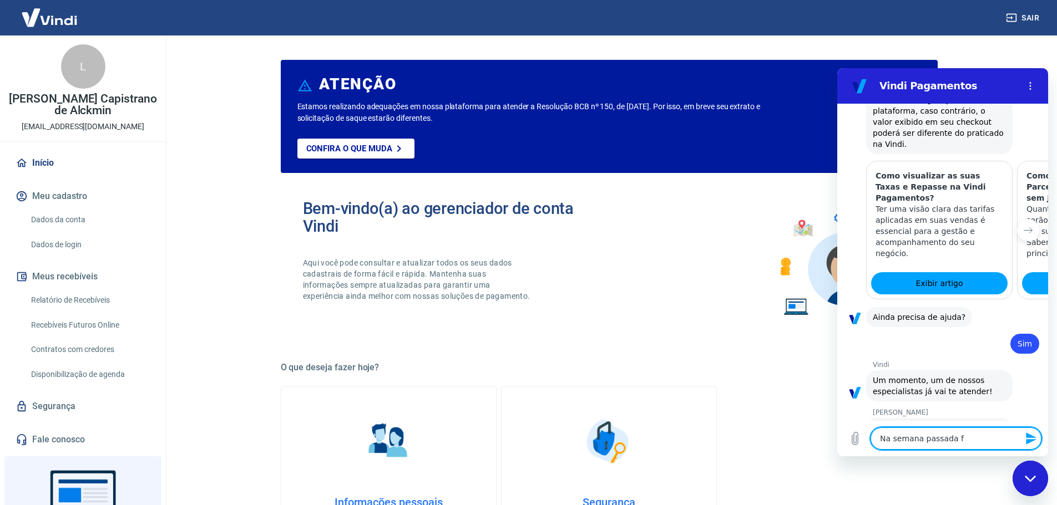
type textarea "x"
type textarea "Na semana passada fal"
type textarea "x"
type textarea "Na semana passada fale"
type textarea "x"
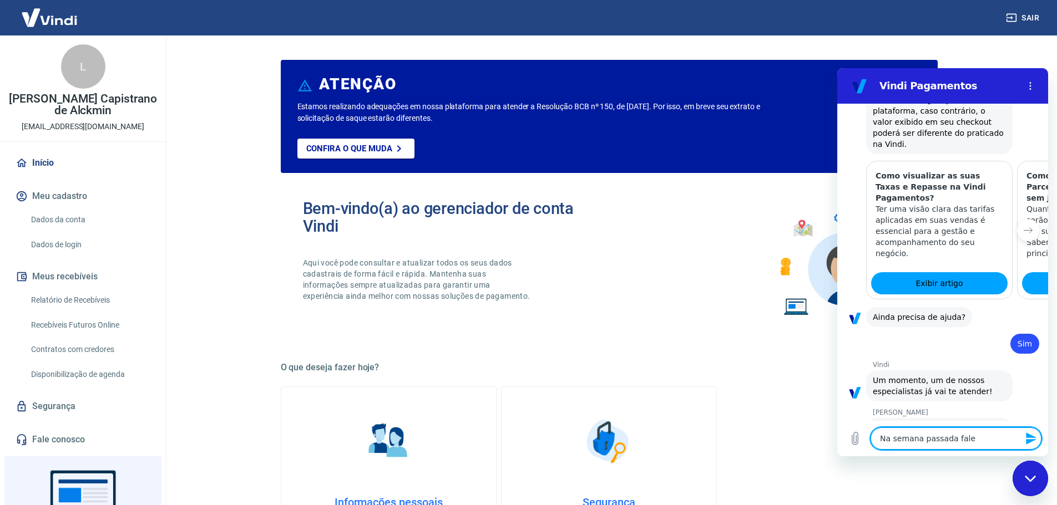
type textarea "Na semana passada falei"
type textarea "x"
type textarea "Na semana passada falei"
type textarea "x"
type textarea "Na semana passada falei c"
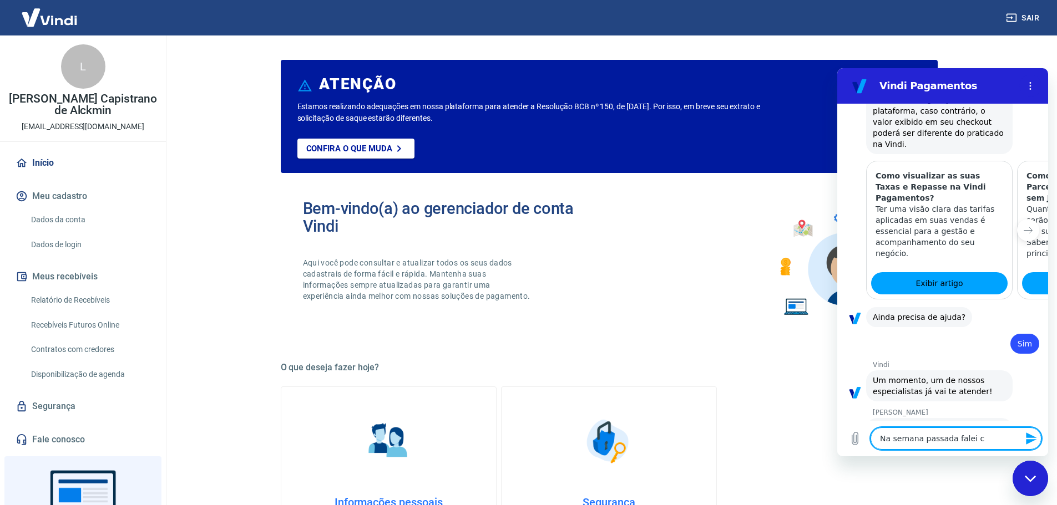
type textarea "x"
type textarea "Na semana passada falei co"
type textarea "x"
type textarea "Na semana passada falei com"
type textarea "x"
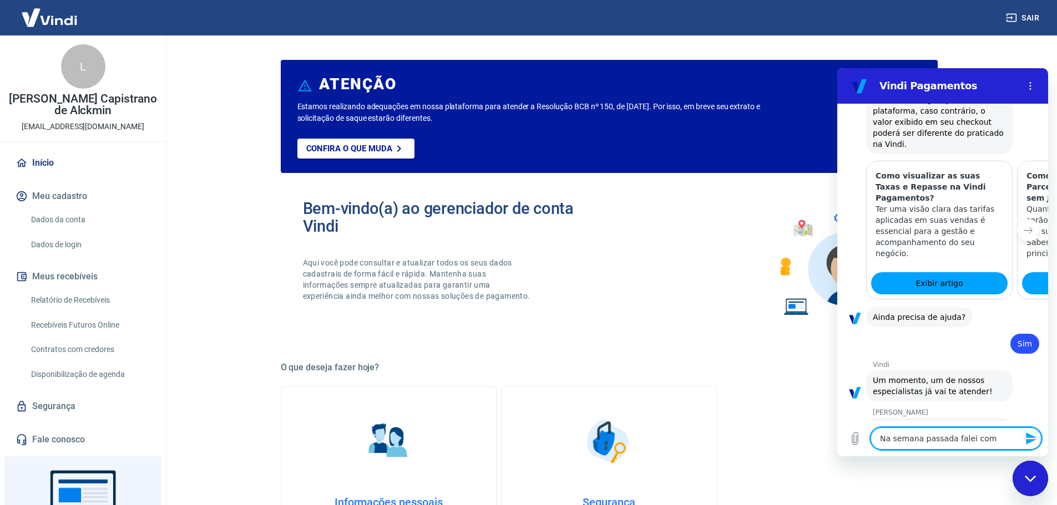
type textarea "Na semana passada falei com"
type textarea "x"
type textarea "Na semana passada falei com v"
type textarea "x"
type textarea "Na semana passada falei com vo"
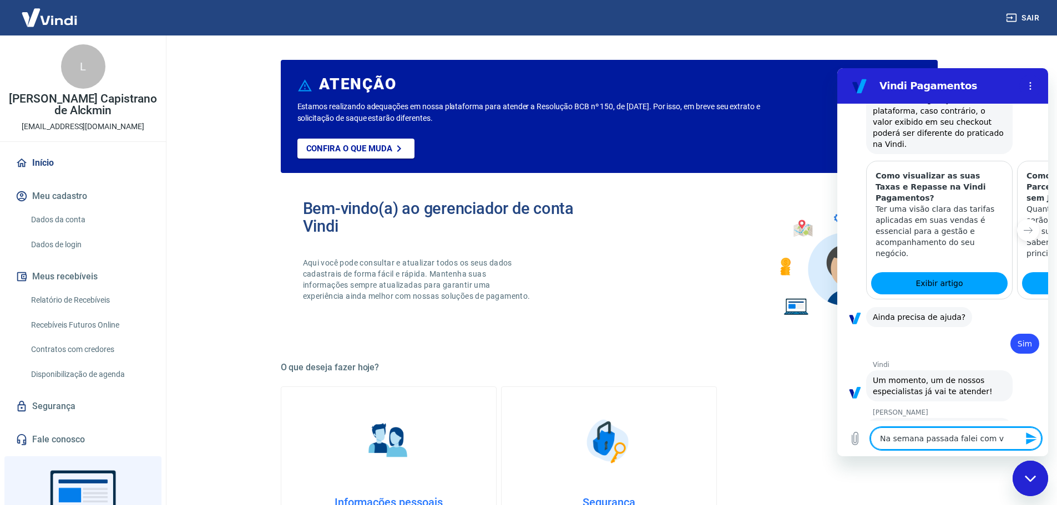
type textarea "x"
type textarea "Na semana passada falei com voc"
type textarea "x"
type textarea "Na semana passada falei com você"
type textarea "x"
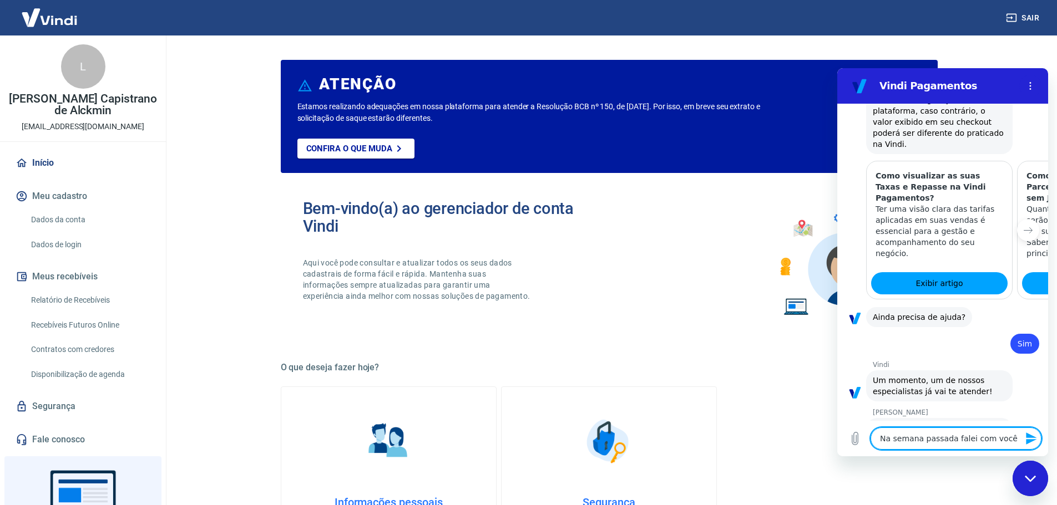
type textarea "Na semana passada falei com você"
type textarea "x"
type textarea "Na semana passada falei com você p"
type textarea "x"
type textarea "Na semana passada falei com você po"
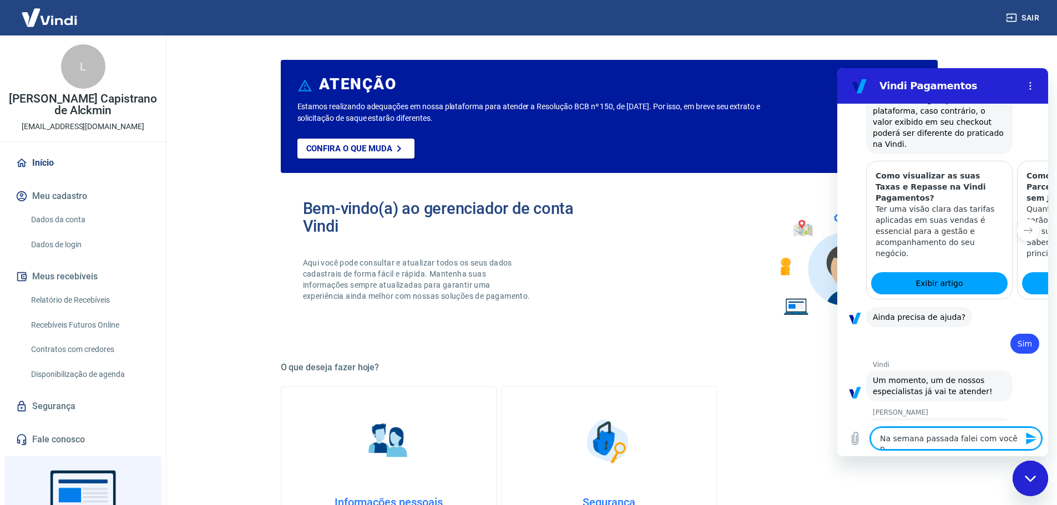
type textarea "x"
type textarea "Na semana passada falei com você por"
type textarea "x"
type textarea "Na semana passada falei com você por"
type textarea "x"
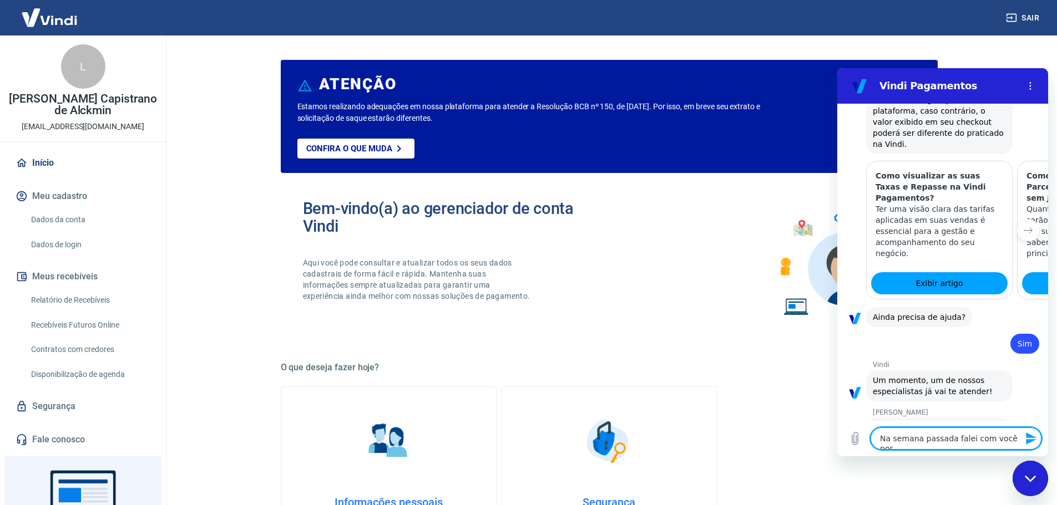
type textarea "Na semana passada falei com você por a"
type textarea "x"
type textarea "Na semana passada falei com você por aq"
type textarea "x"
type textarea "Na semana passada falei com você por aqu"
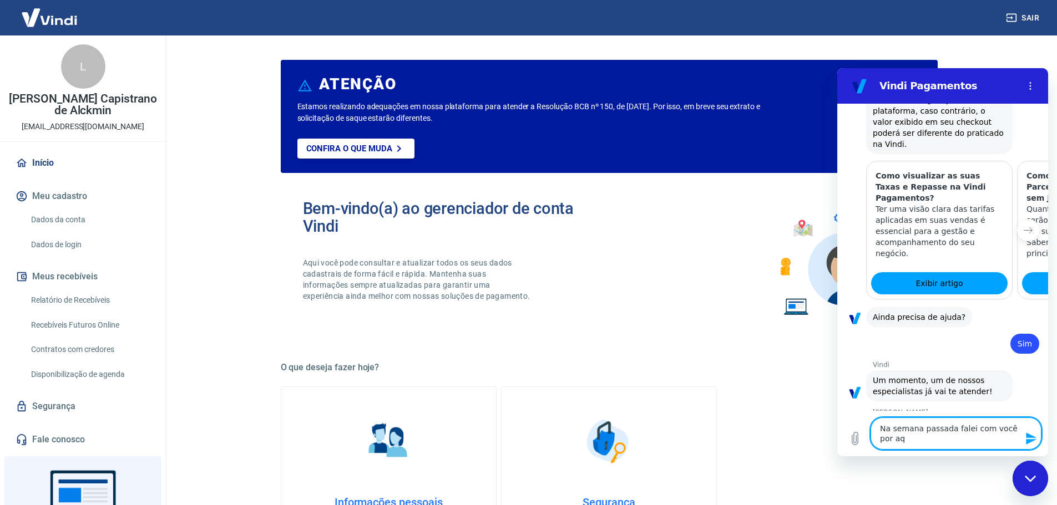
type textarea "x"
type textarea "Na semana passada falei com você por aqui"
type textarea "x"
type textarea "Na semana passada falei com você por aqui,"
type textarea "x"
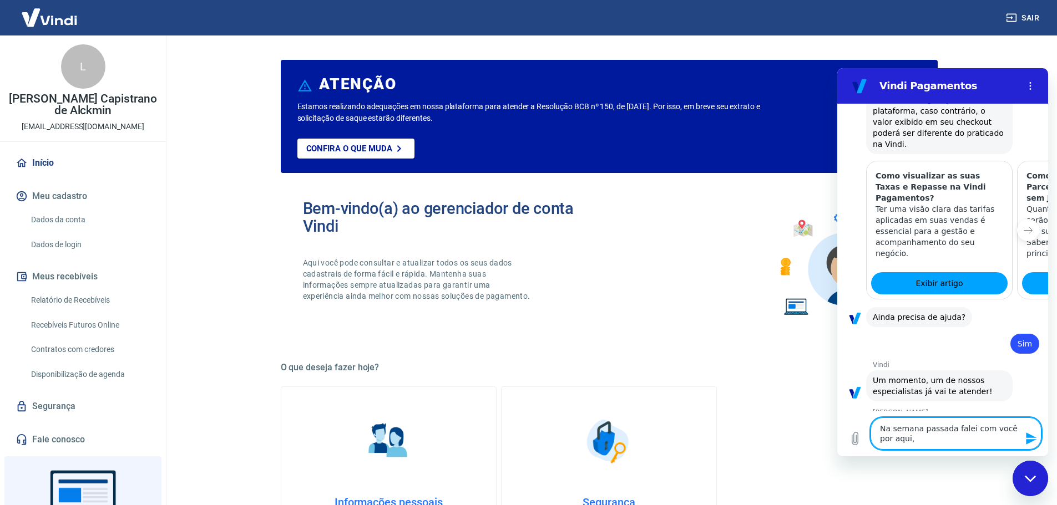
type textarea "Na semana passada falei com você por aqui,"
type textarea "x"
type textarea "Na semana passada falei com você por aqui, s"
type textarea "x"
type textarea "Na semana passada falei com você por aqui, so"
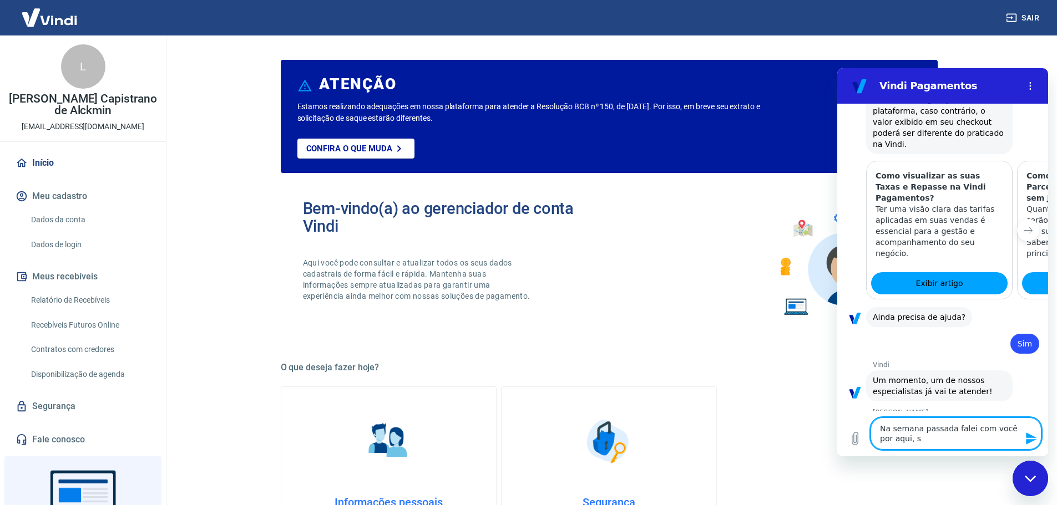
type textarea "x"
type textarea "Na semana passada falei com você por aqui, sol"
type textarea "x"
type textarea "Na semana passada falei com você por aqui, soli"
type textarea "x"
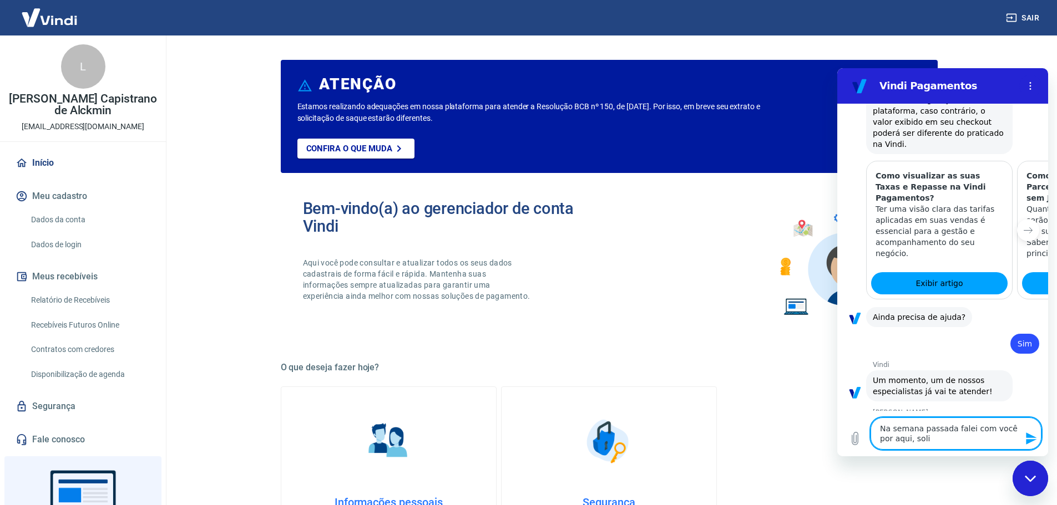
type textarea "Na semana passada falei com você por aqui, solic"
type textarea "x"
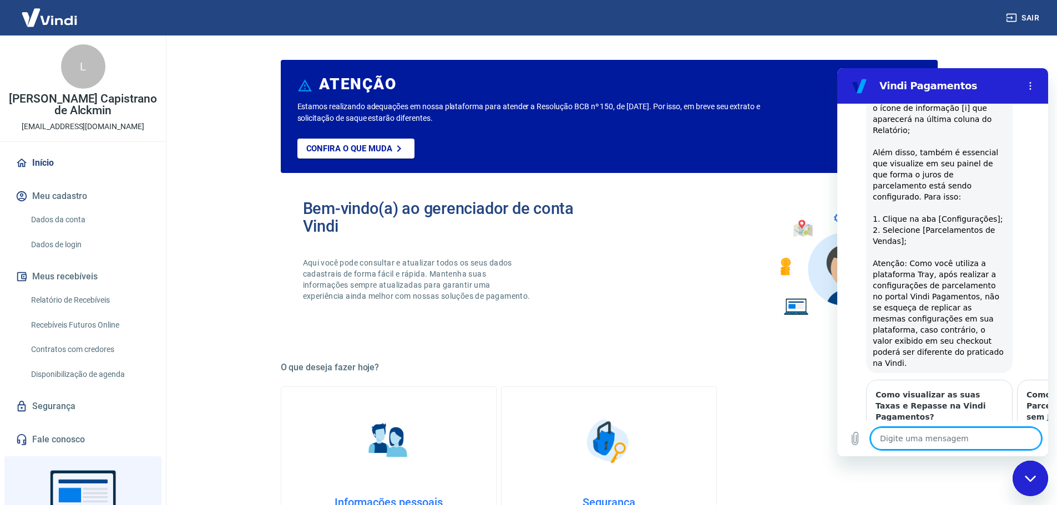
scroll to position [2349, 0]
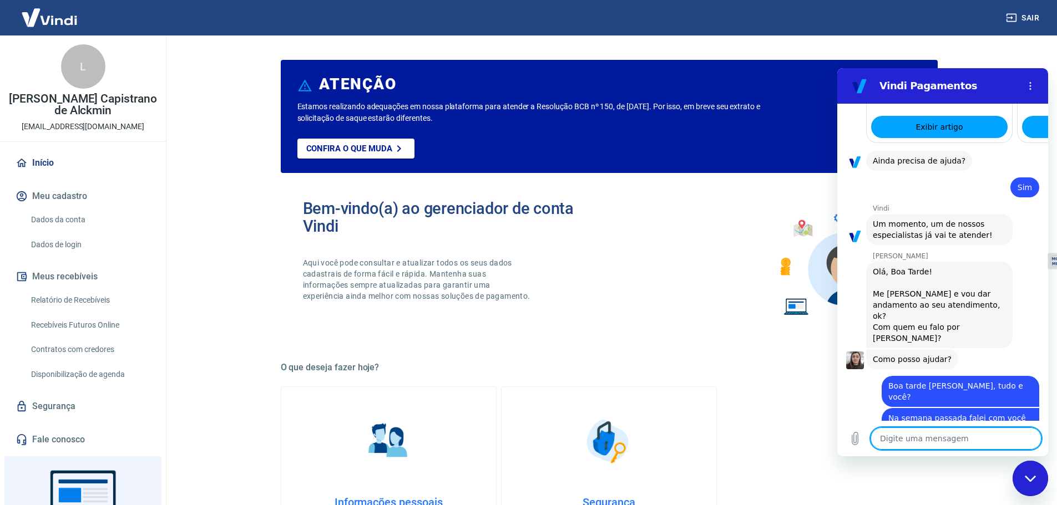
click at [945, 439] on textarea at bounding box center [955, 439] width 171 height 22
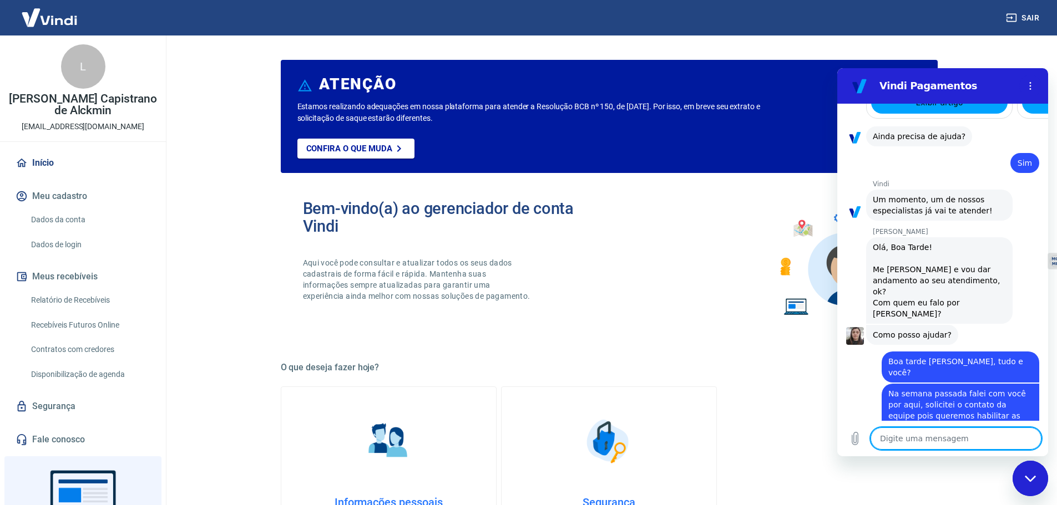
scroll to position [2376, 0]
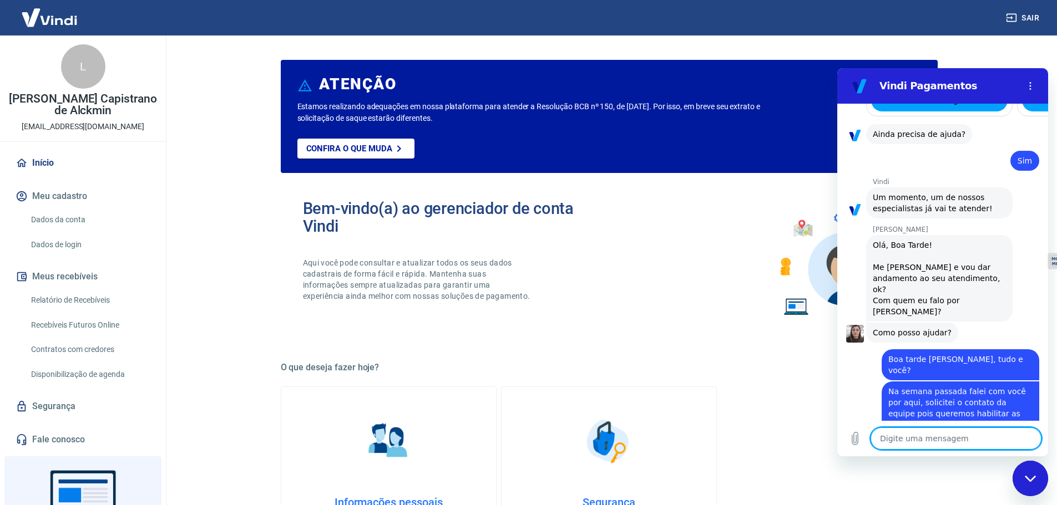
click at [938, 443] on textarea at bounding box center [955, 439] width 171 height 22
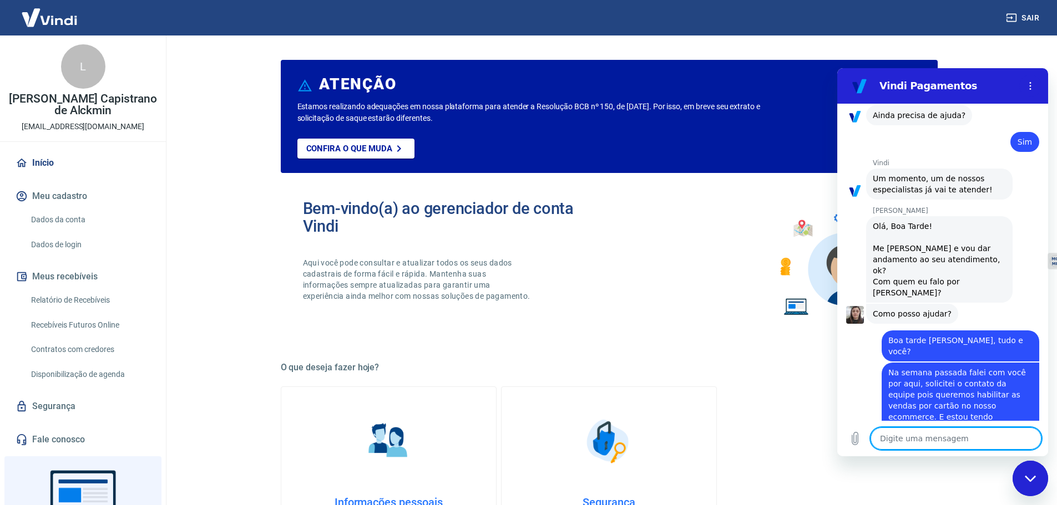
scroll to position [2397, 0]
click at [725, 340] on div "ATENÇÃO Estamos realizando adequações em nossa plataforma para atender a Resolu…" at bounding box center [609, 488] width 657 height 861
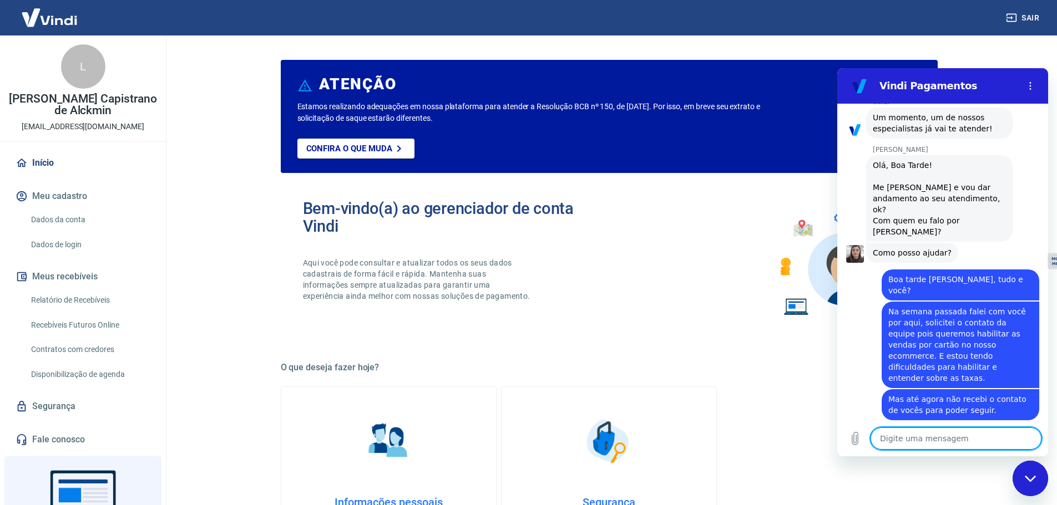
click at [944, 442] on textarea at bounding box center [955, 439] width 171 height 22
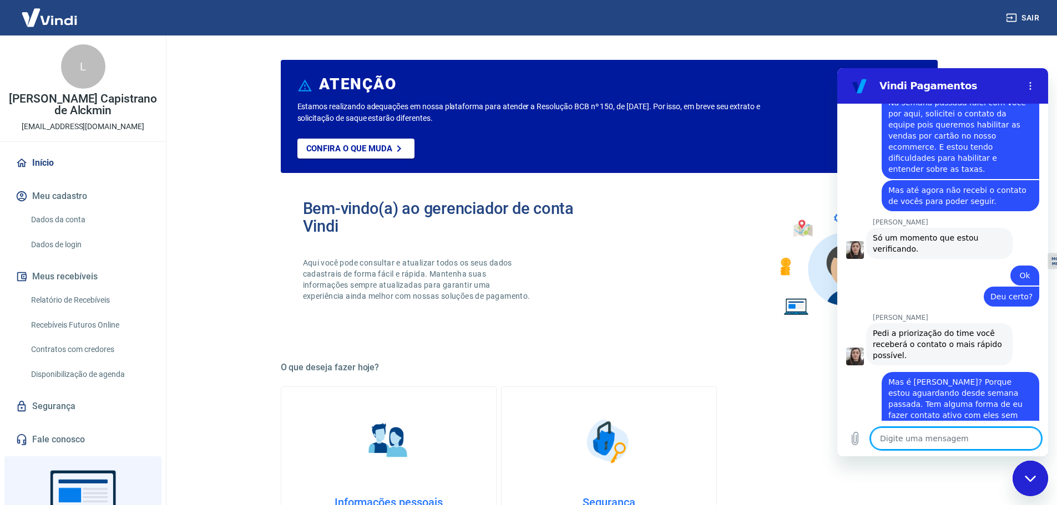
scroll to position [2671, 0]
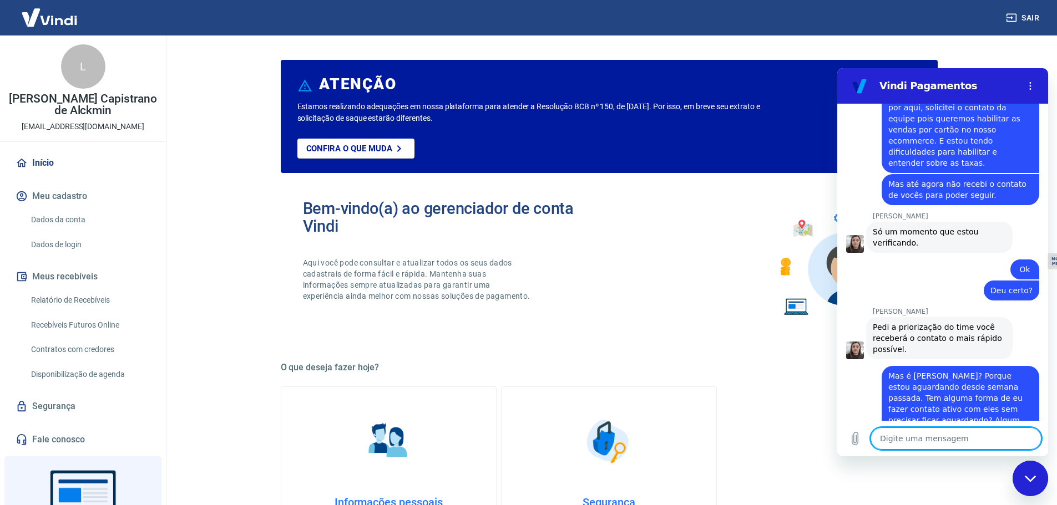
click at [921, 437] on textarea at bounding box center [955, 439] width 171 height 22
click at [1027, 438] on icon "Enviar mensagem" at bounding box center [1031, 439] width 11 height 12
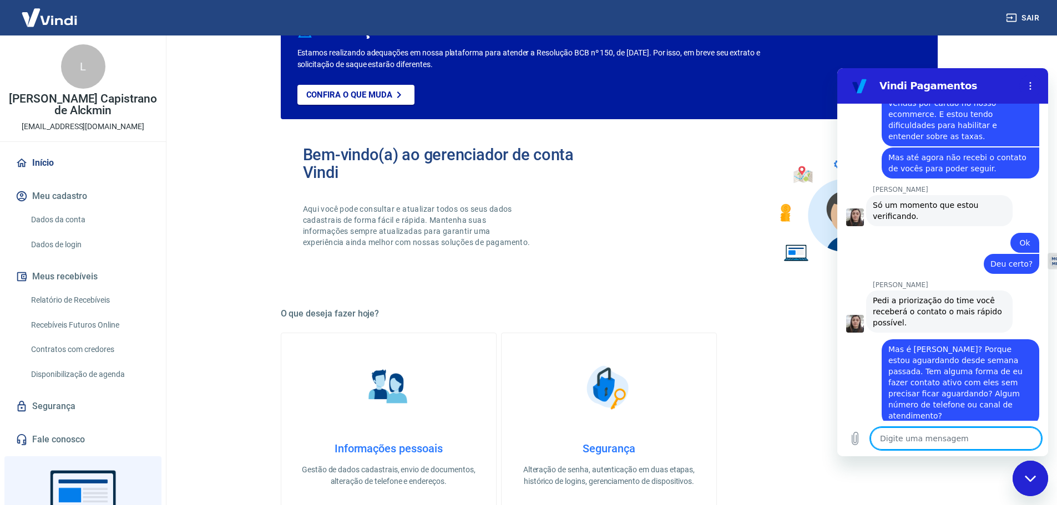
scroll to position [0, 0]
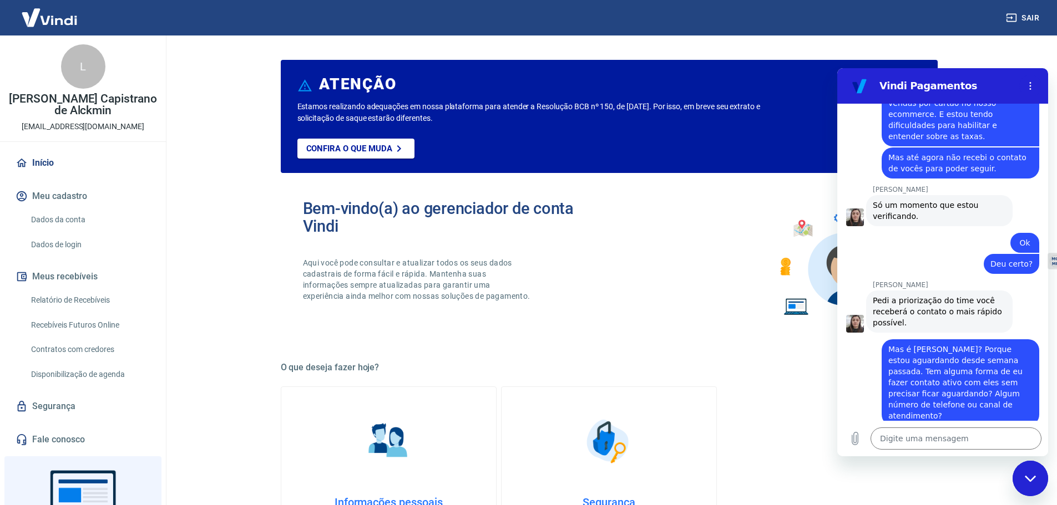
drag, startPoint x: 1031, startPoint y: 479, endPoint x: 1031, endPoint y: 489, distance: 10.6
click at [1031, 479] on icon "Fechar janela de mensagens" at bounding box center [1031, 478] width 12 height 7
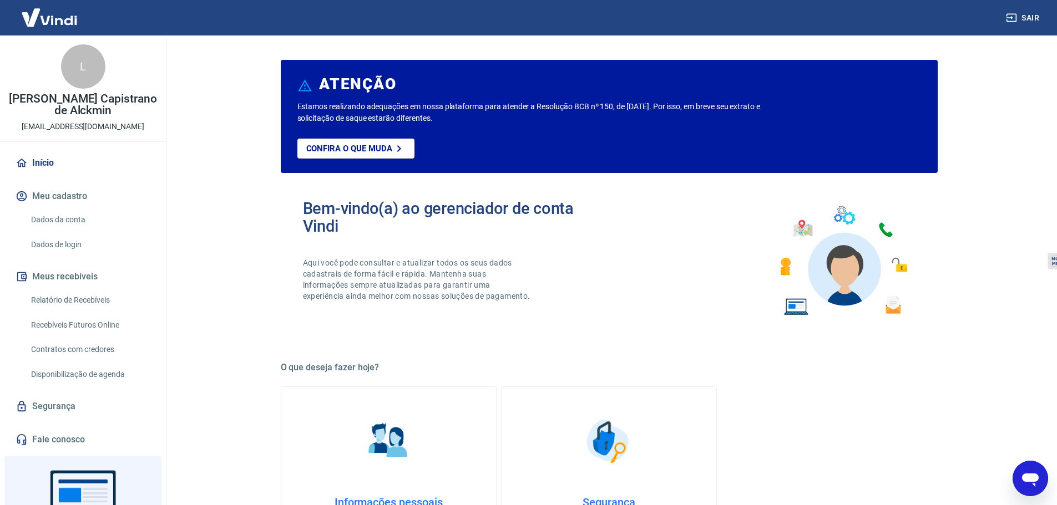
click at [1031, 484] on icon "Abrir janela de mensagens" at bounding box center [1030, 479] width 20 height 20
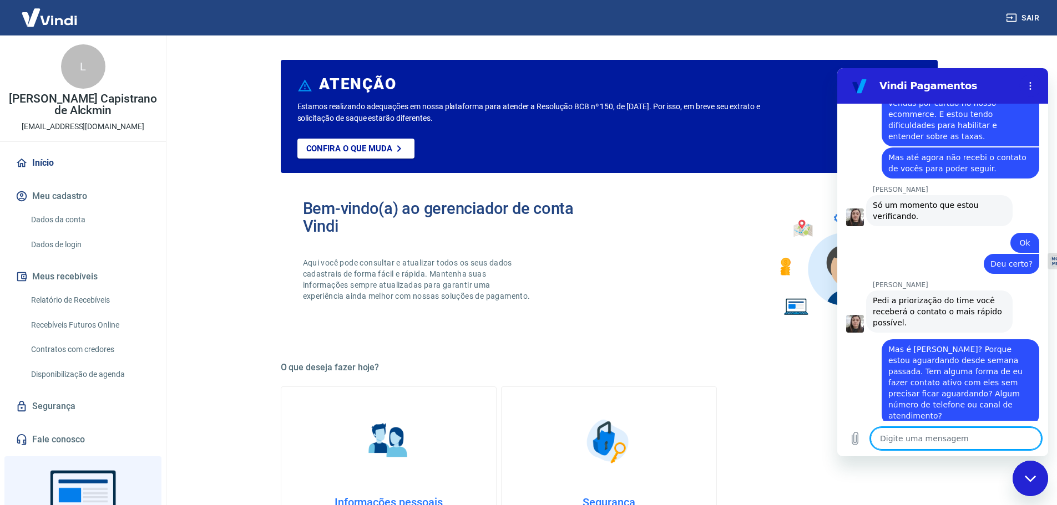
click at [1032, 482] on icon "Fechar janela de mensagens" at bounding box center [1031, 478] width 12 height 7
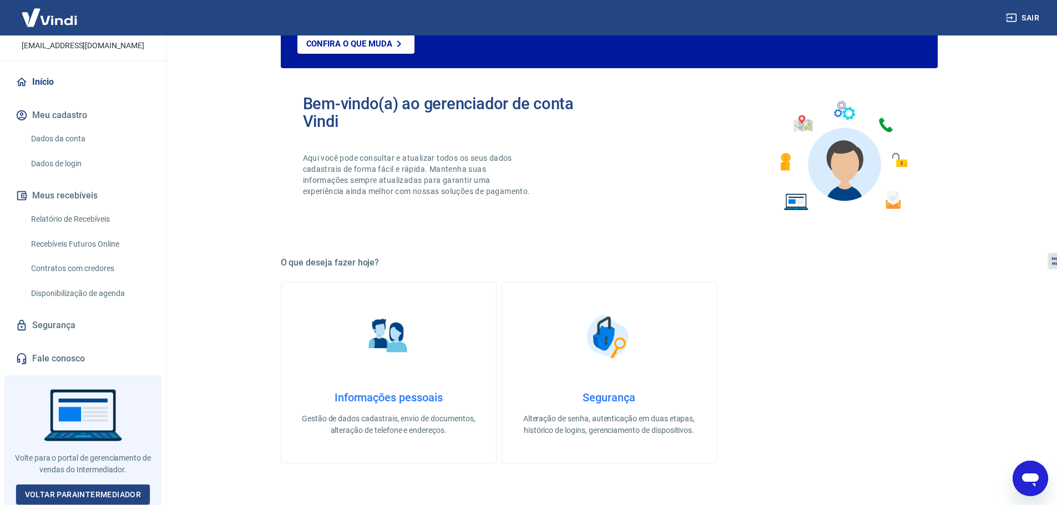
scroll to position [111, 0]
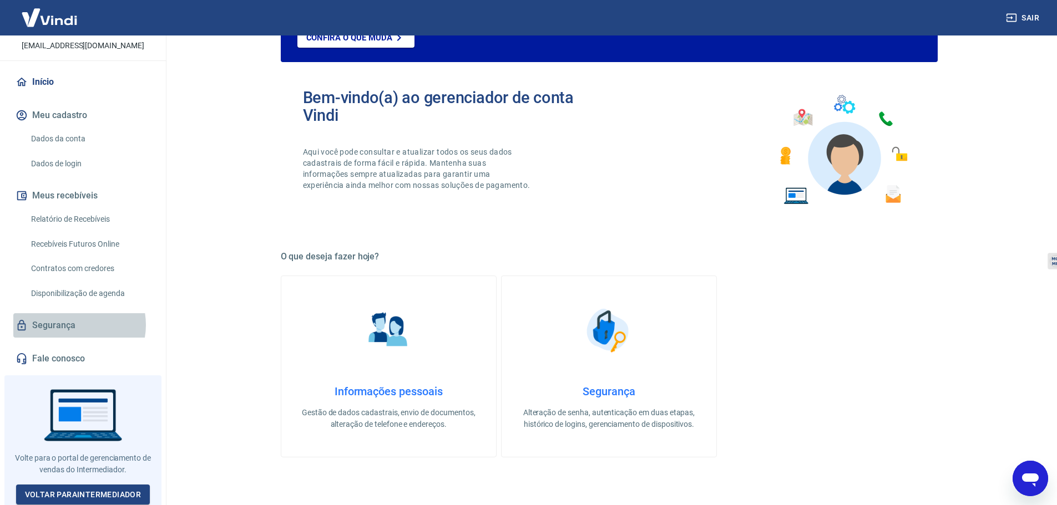
click at [73, 325] on link "Segurança" at bounding box center [82, 325] width 139 height 24
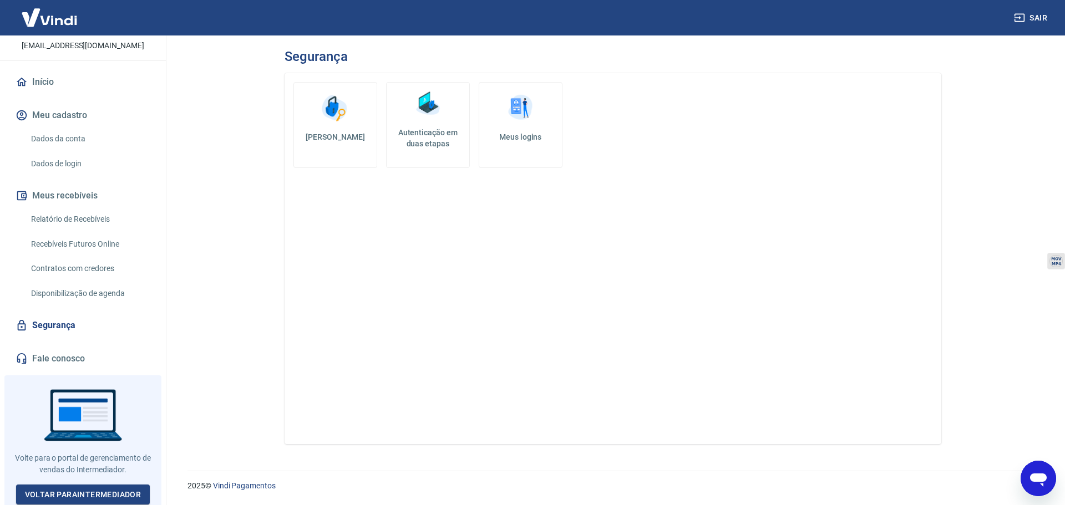
click at [80, 354] on link "Fale conosco" at bounding box center [82, 359] width 139 height 24
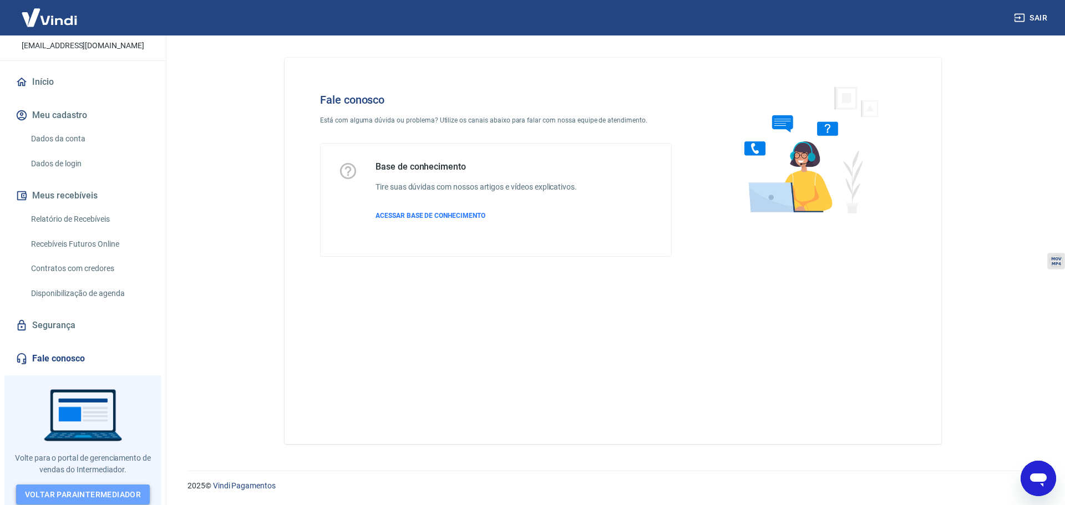
click at [72, 489] on link "Voltar para Intermediador" at bounding box center [83, 495] width 134 height 21
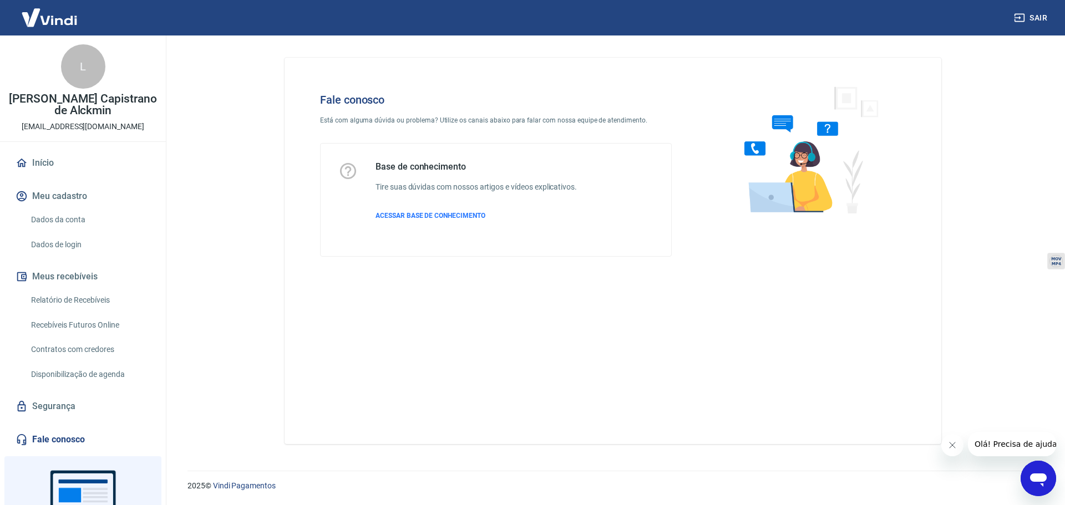
click at [783, 190] on img at bounding box center [806, 149] width 169 height 148
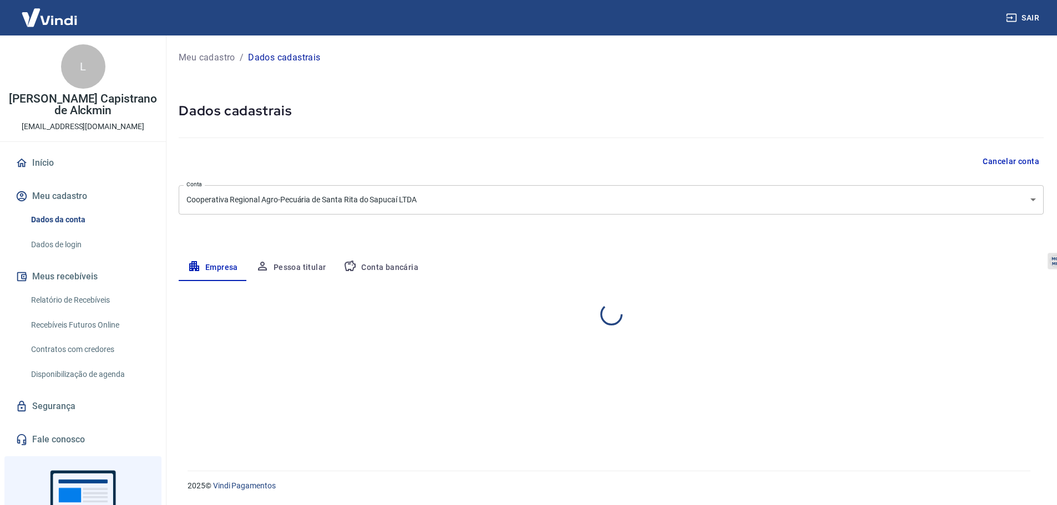
select select "MG"
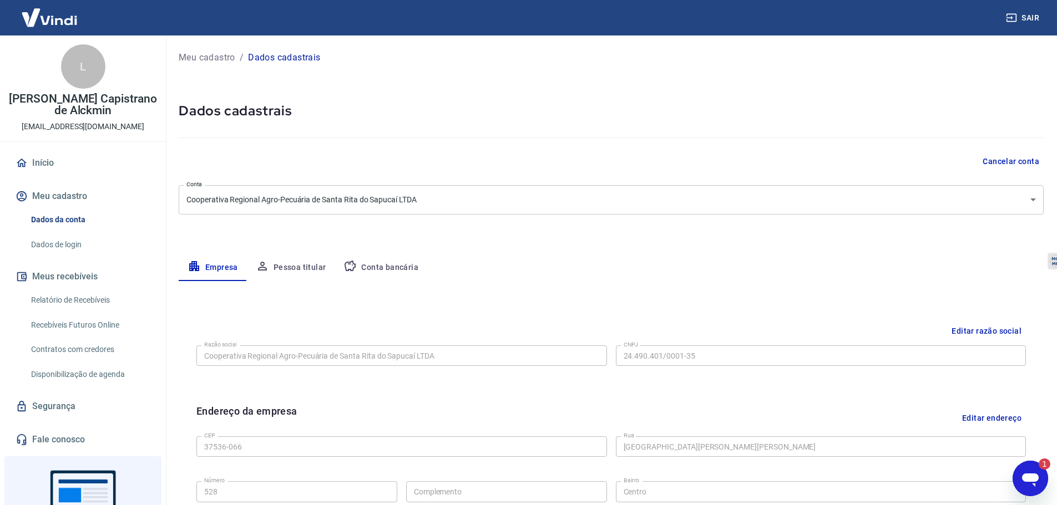
click at [1022, 477] on icon "Abrir janela de mensagens, 1 mensagem não lida" at bounding box center [1030, 480] width 17 height 13
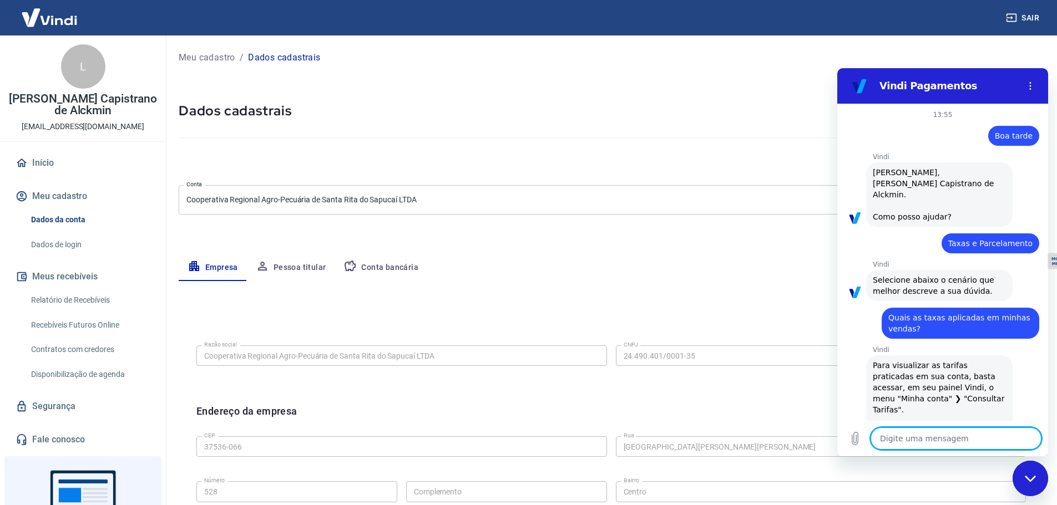
scroll to position [2763, 0]
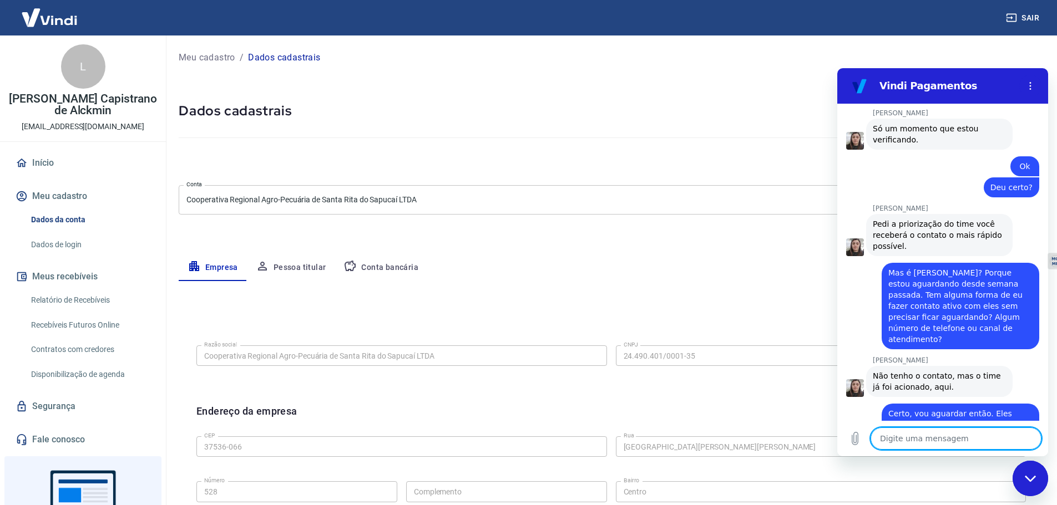
click at [958, 439] on textarea at bounding box center [955, 439] width 171 height 22
type textarea "S"
type textarea "x"
type textarea "Só"
type textarea "x"
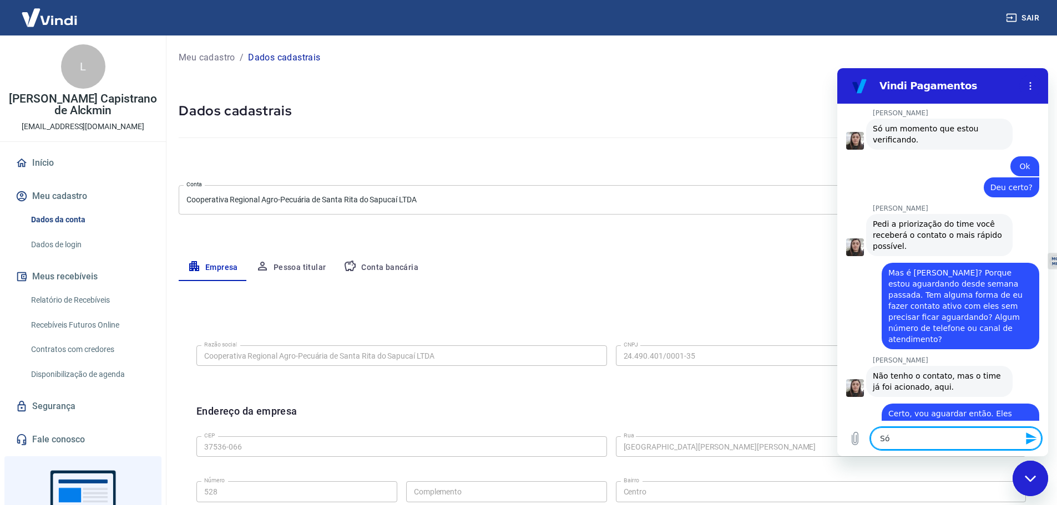
type textarea "Só"
type textarea "x"
type textarea "Só i"
type textarea "x"
type textarea "Só is"
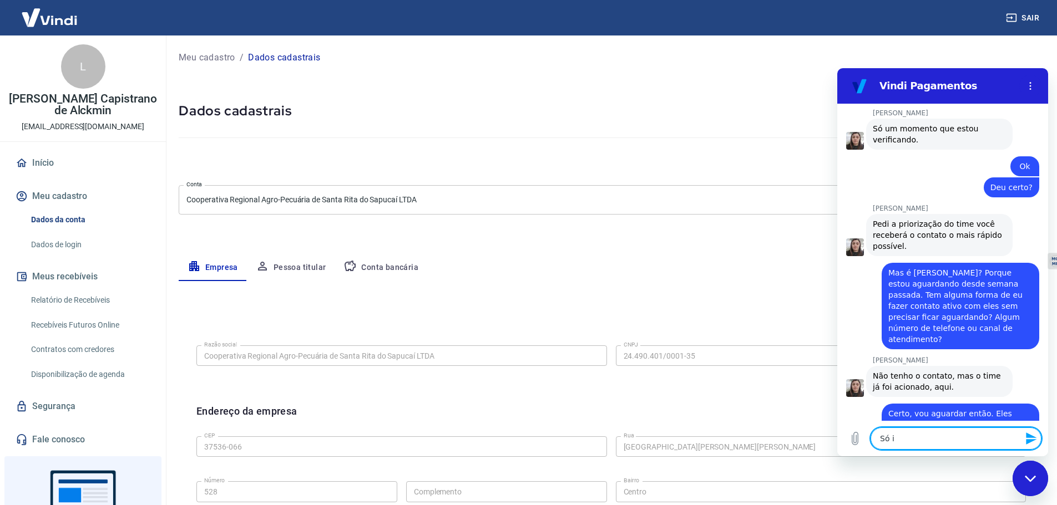
type textarea "x"
type textarea "Só iss"
type textarea "x"
type textarea "Só isso"
type textarea "x"
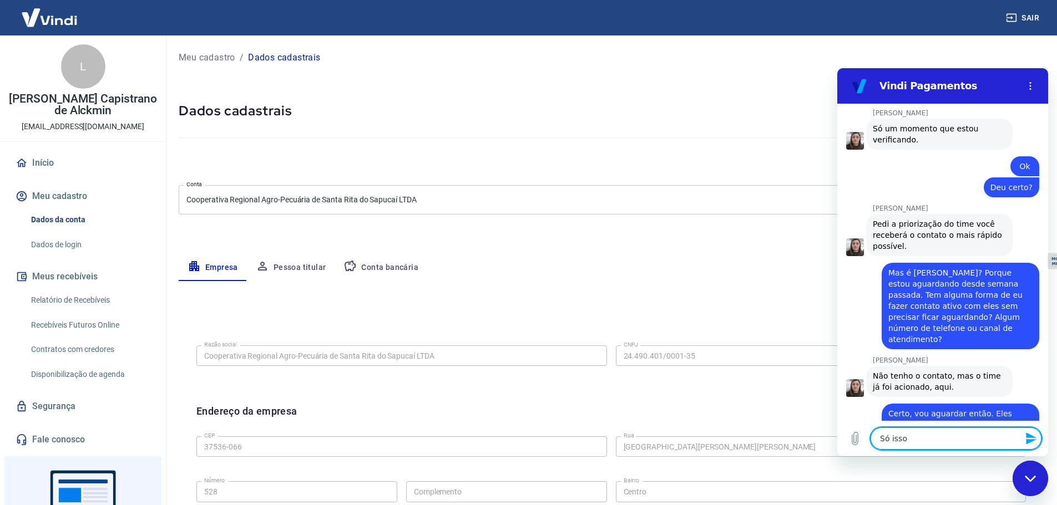
type textarea "Só isso"
type textarea "x"
type textarea "Só isso m"
type textarea "x"
type textarea "Só isso me"
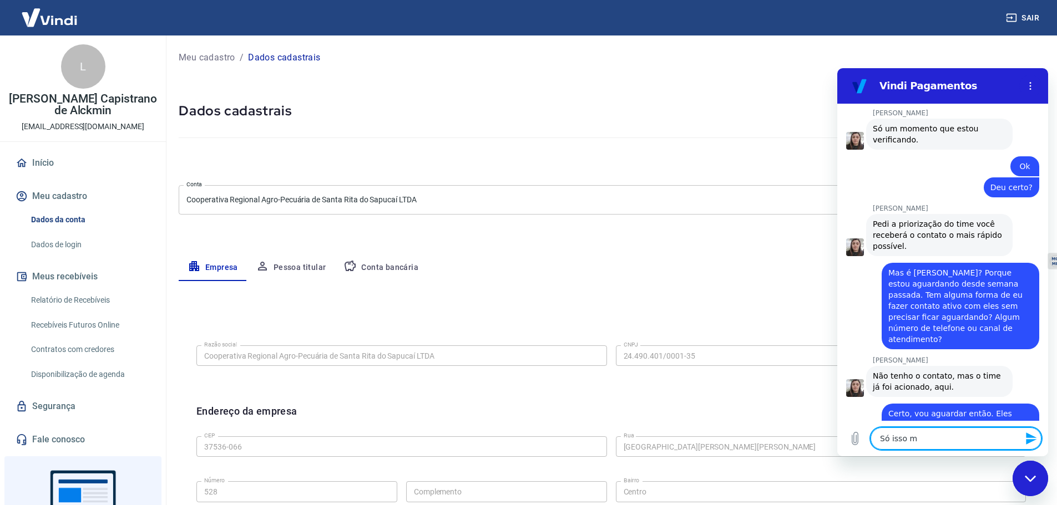
type textarea "x"
type textarea "Só isso mes"
type textarea "x"
type textarea "Só isso mesm"
type textarea "x"
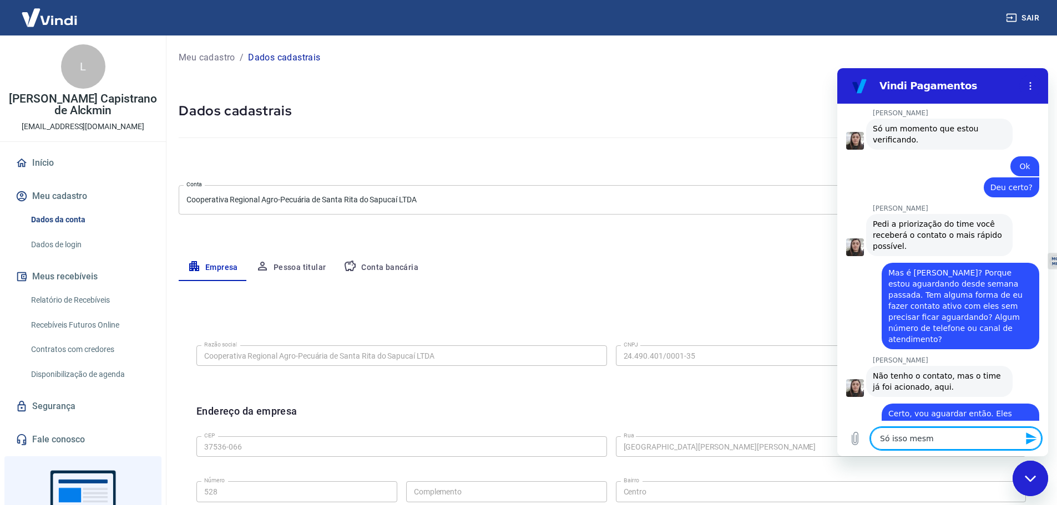
type textarea "Só isso mesmo"
type textarea "x"
type textarea "Só isso mesmo,"
type textarea "x"
type textarea "Só isso mesmo,"
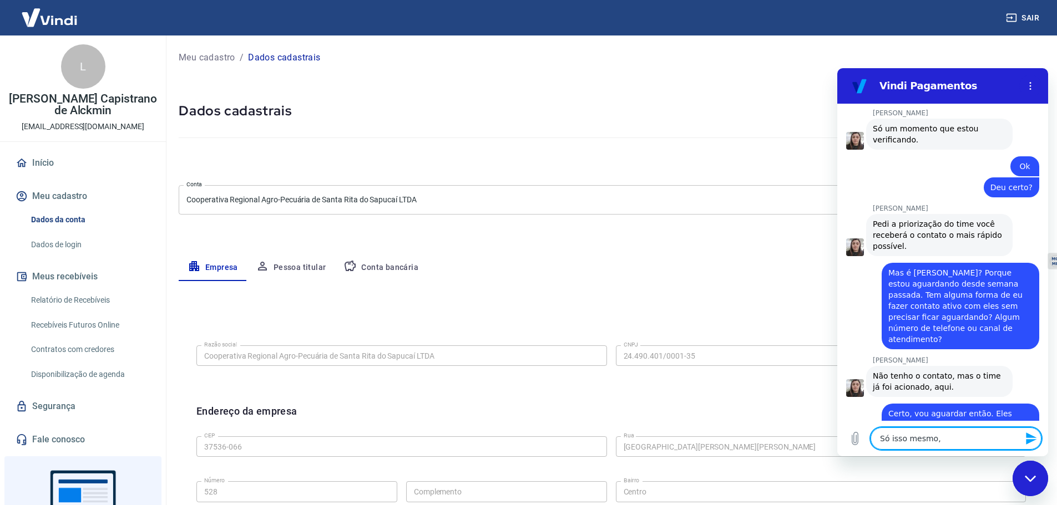
type textarea "x"
type textarea "Só isso mesmo, o"
type textarea "x"
type textarea "Só isso mesmo, ob"
type textarea "x"
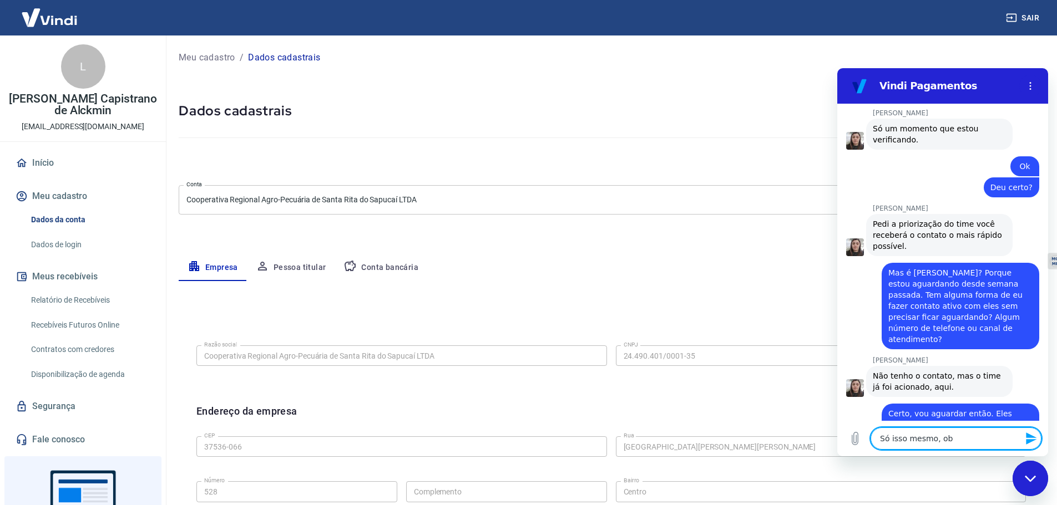
type textarea "Só isso mesmo, obr"
type textarea "x"
type textarea "Só isso mesmo, obri"
type textarea "x"
type textarea "Só isso mesmo, obrig"
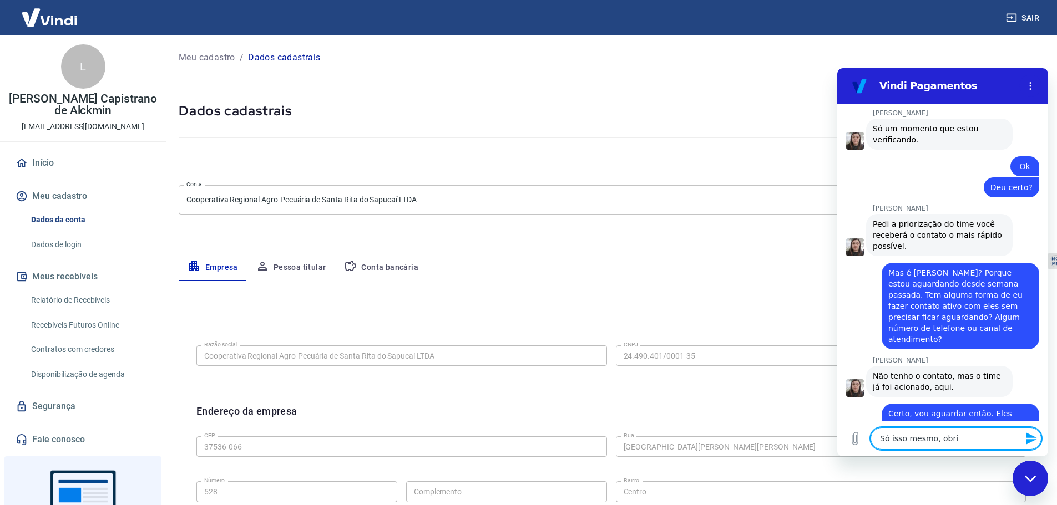
type textarea "x"
type textarea "Só isso mesmo, obriga"
type textarea "x"
type textarea "Só isso mesmo, obrigaa"
type textarea "x"
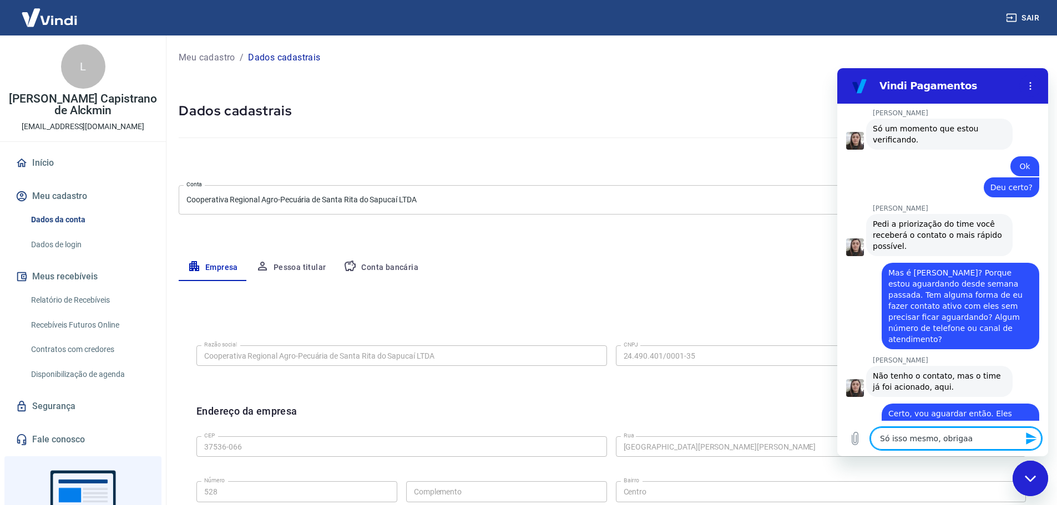
type textarea "Só isso mesmo, obriga"
type textarea "x"
type textarea "Só isso mesmo, obrigad"
type textarea "x"
type textarea "Só isso mesmo, obrigada"
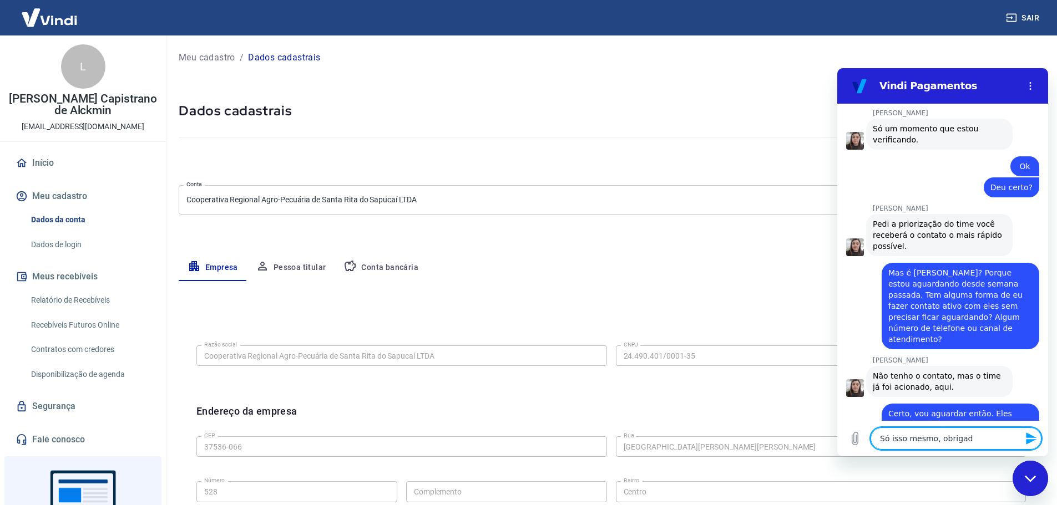
type textarea "x"
type textarea "Só isso mesmo, obrigada"
click at [1033, 444] on icon "Enviar mensagem" at bounding box center [1031, 438] width 13 height 13
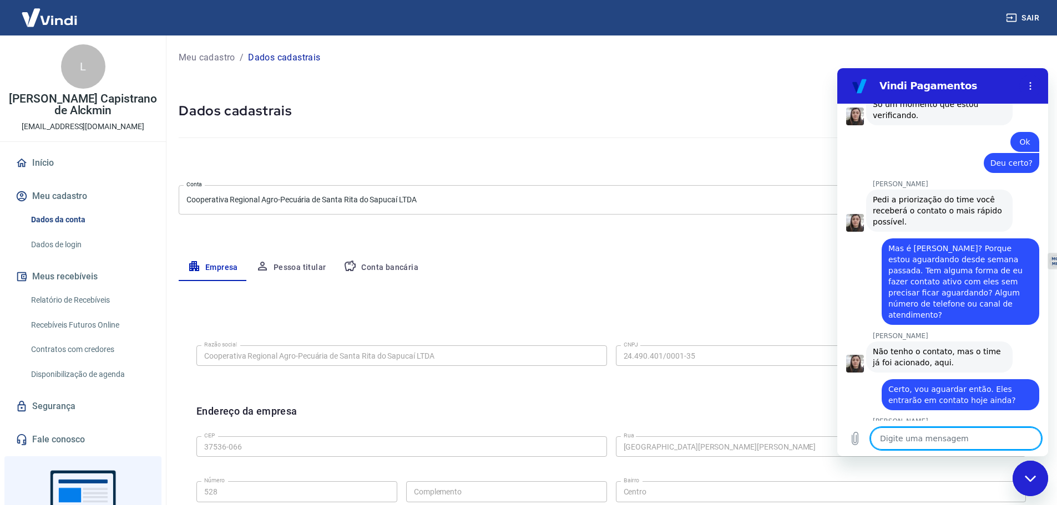
scroll to position [2790, 0]
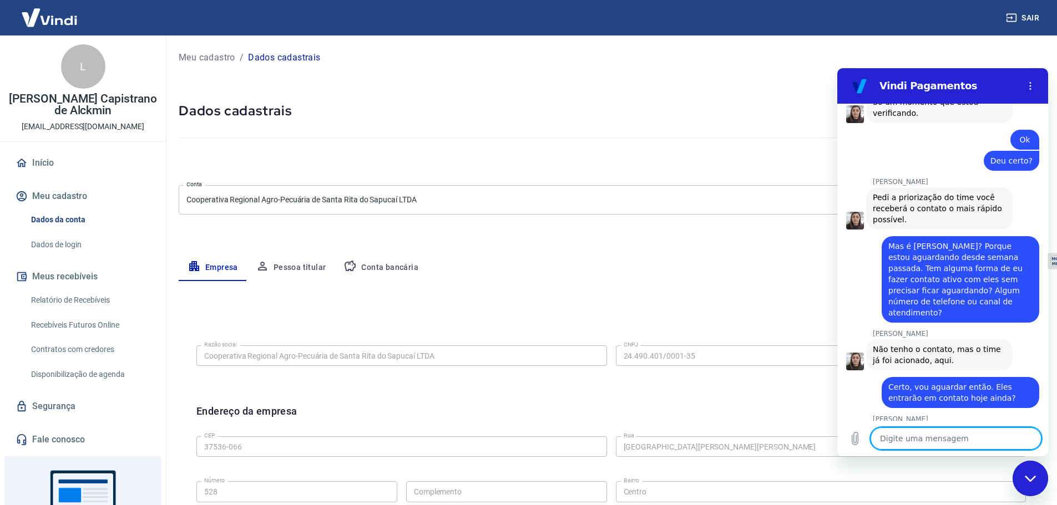
click at [1031, 479] on icon "Fechar janela de mensagens" at bounding box center [1031, 478] width 12 height 7
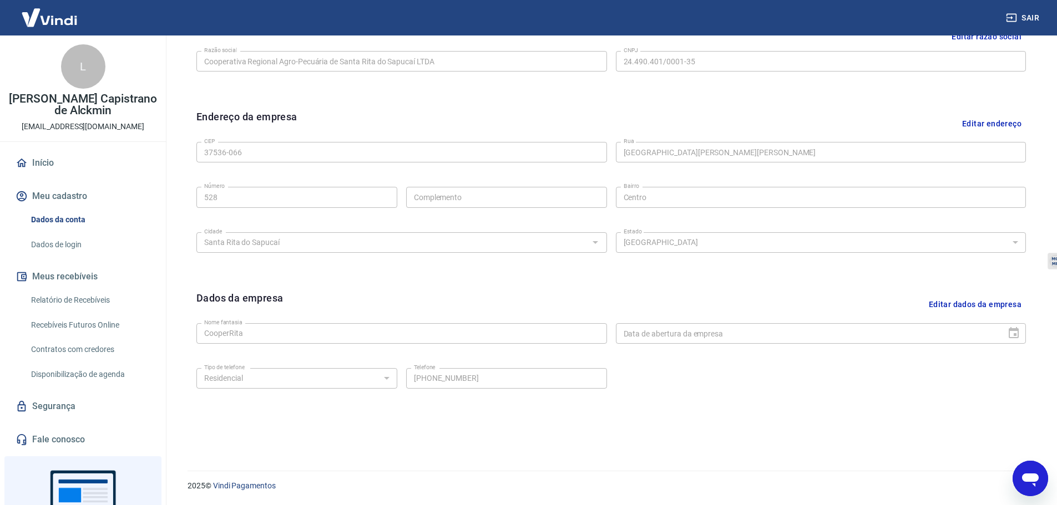
scroll to position [0, 0]
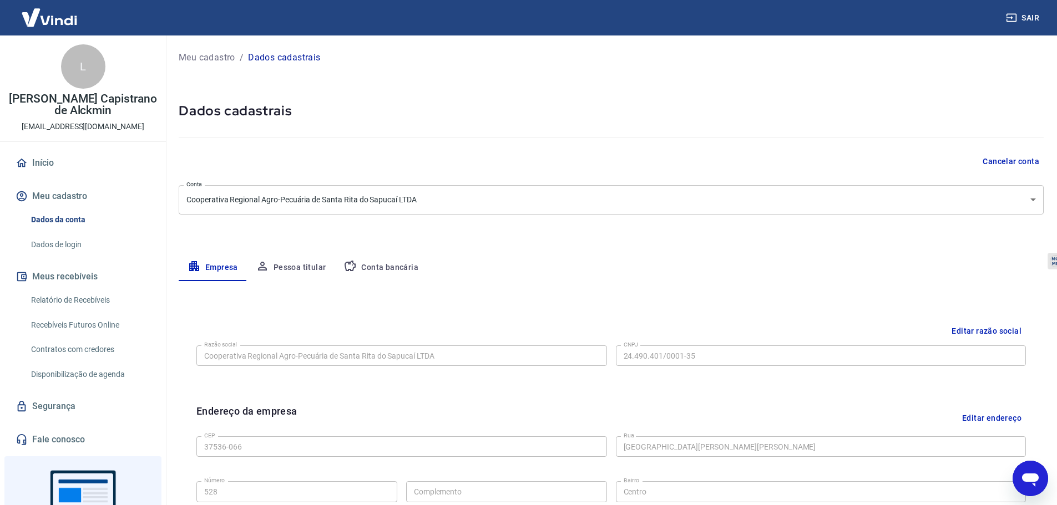
type textarea "x"
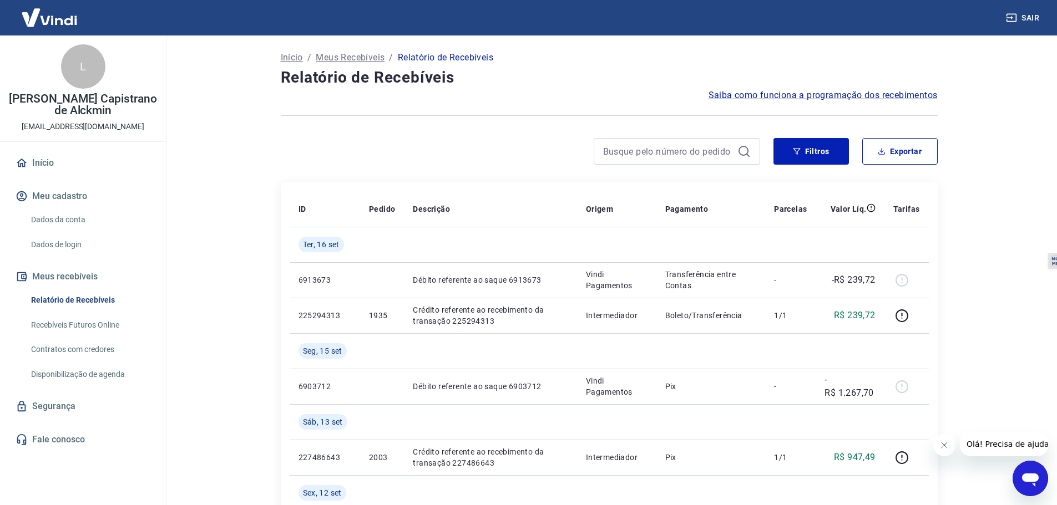
click at [72, 297] on link "Relatório de Recebíveis" at bounding box center [90, 300] width 126 height 23
